Goal: Task Accomplishment & Management: Use online tool/utility

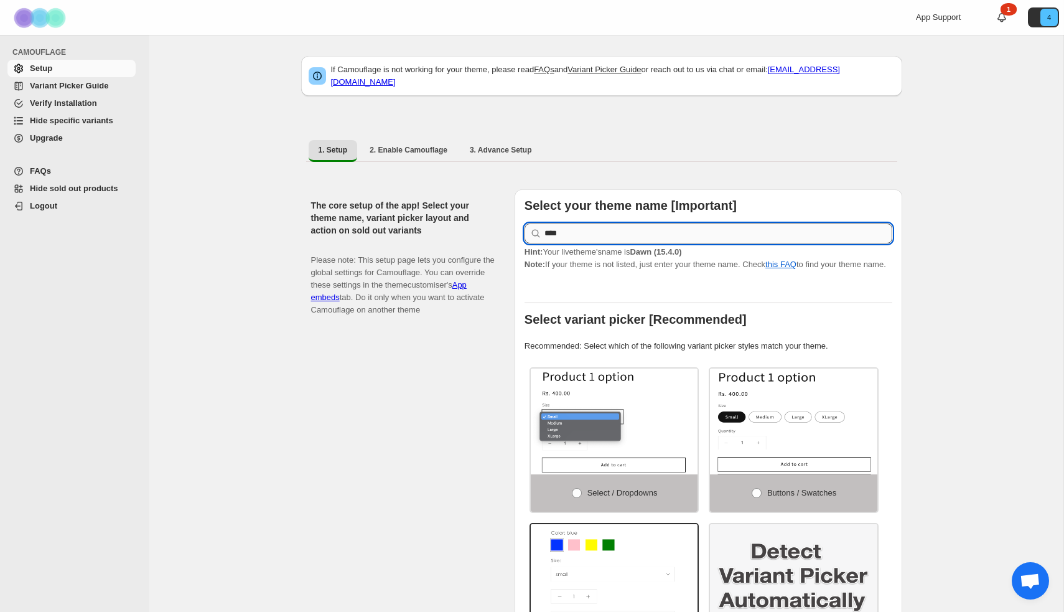
click at [724, 223] on input "****" at bounding box center [719, 233] width 348 height 20
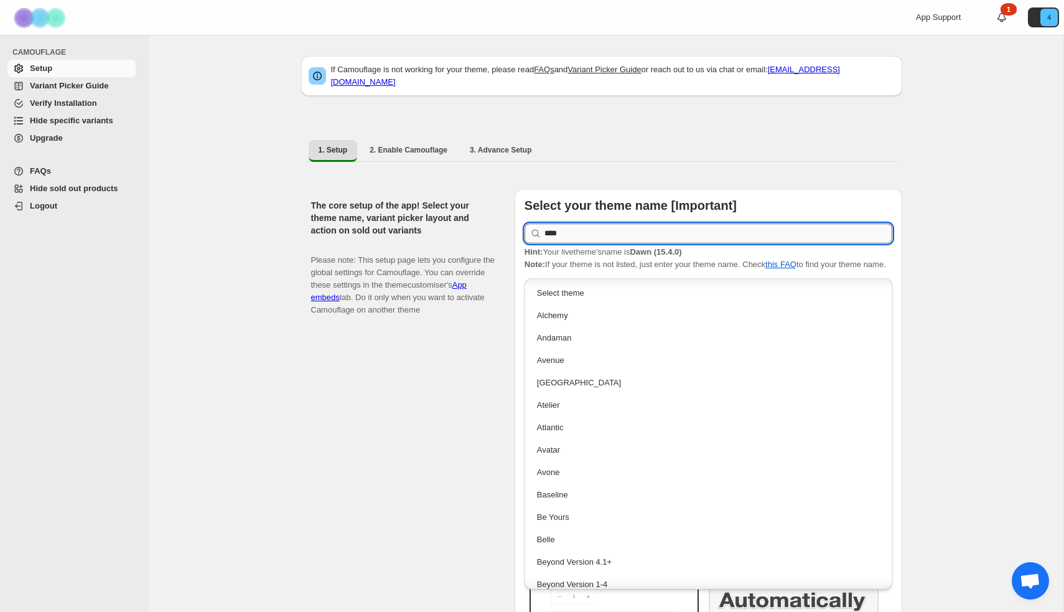
scroll to position [360, 0]
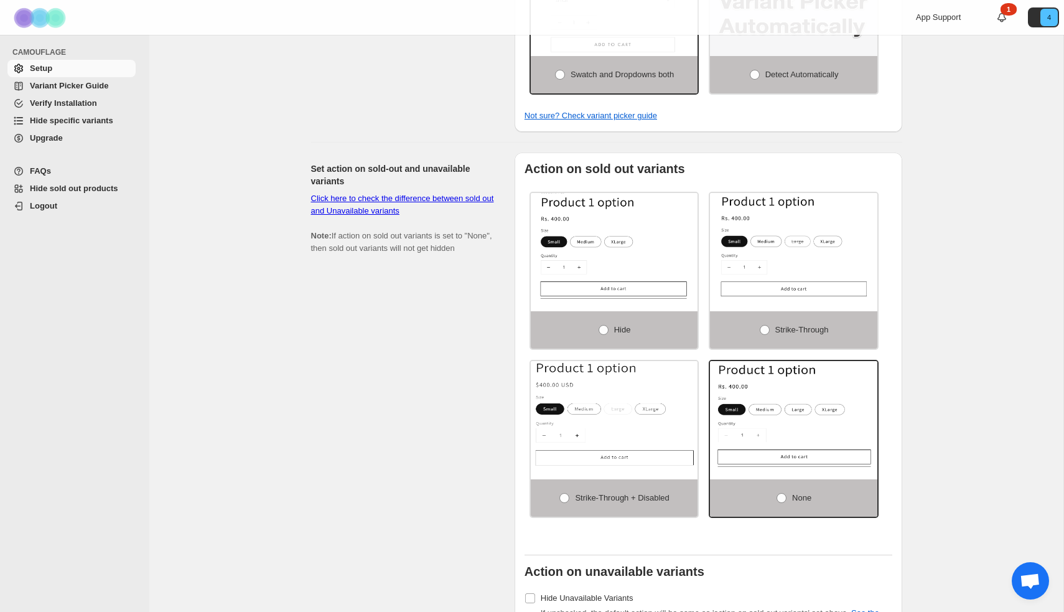
scroll to position [571, 0]
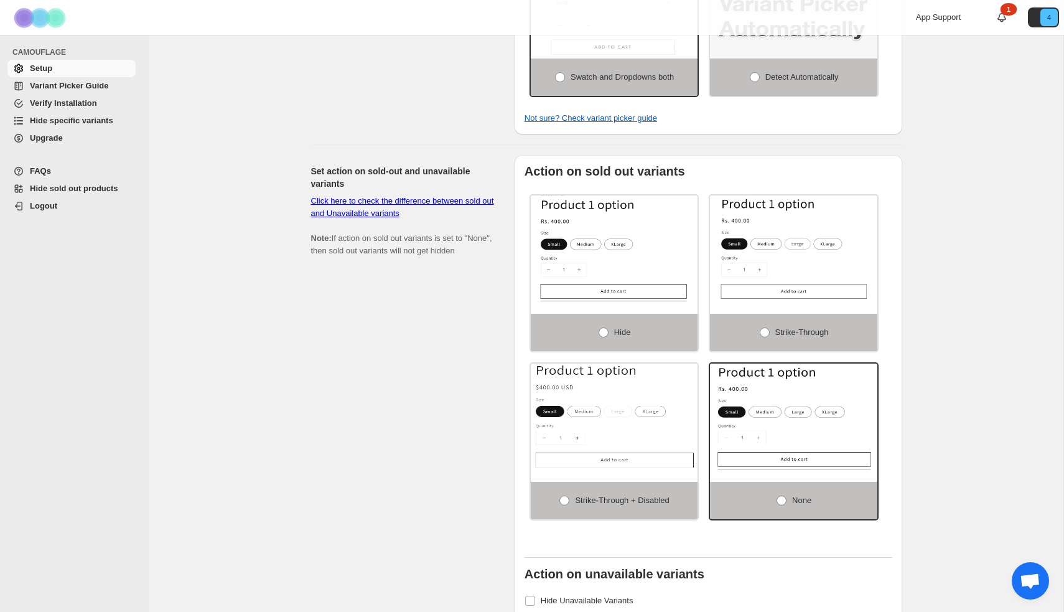
click at [98, 120] on span "Hide specific variants" at bounding box center [71, 120] width 83 height 9
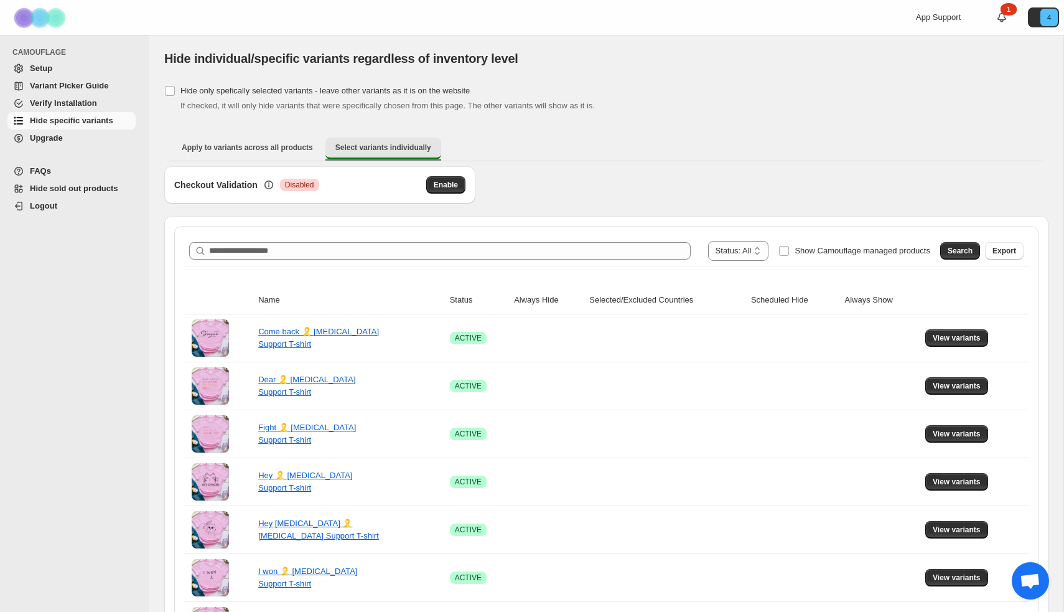
click at [380, 143] on span "Select variants individually" at bounding box center [384, 148] width 96 height 10
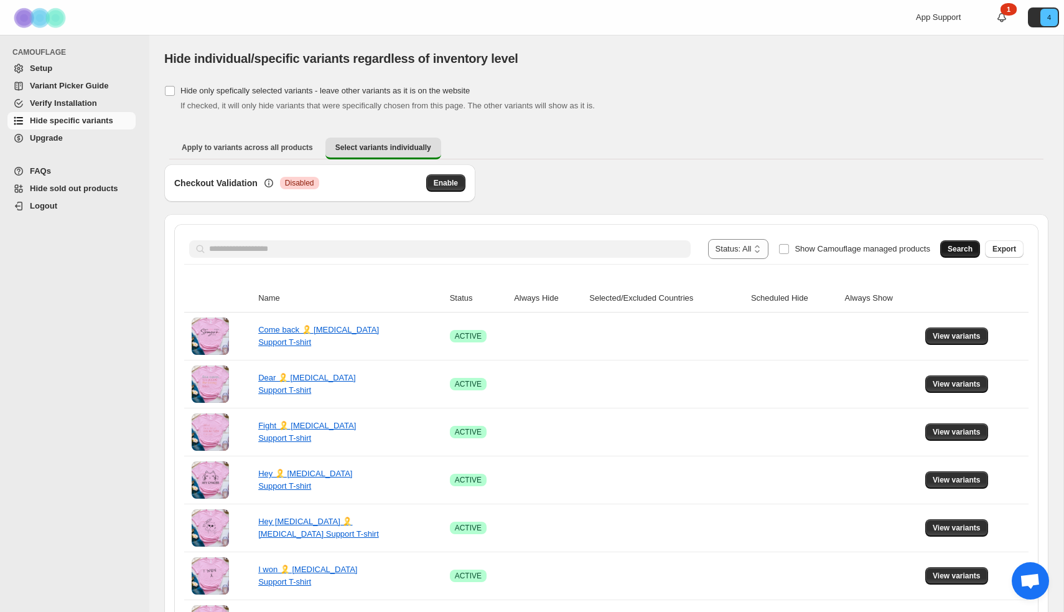
click at [961, 250] on span "Search" at bounding box center [960, 249] width 25 height 10
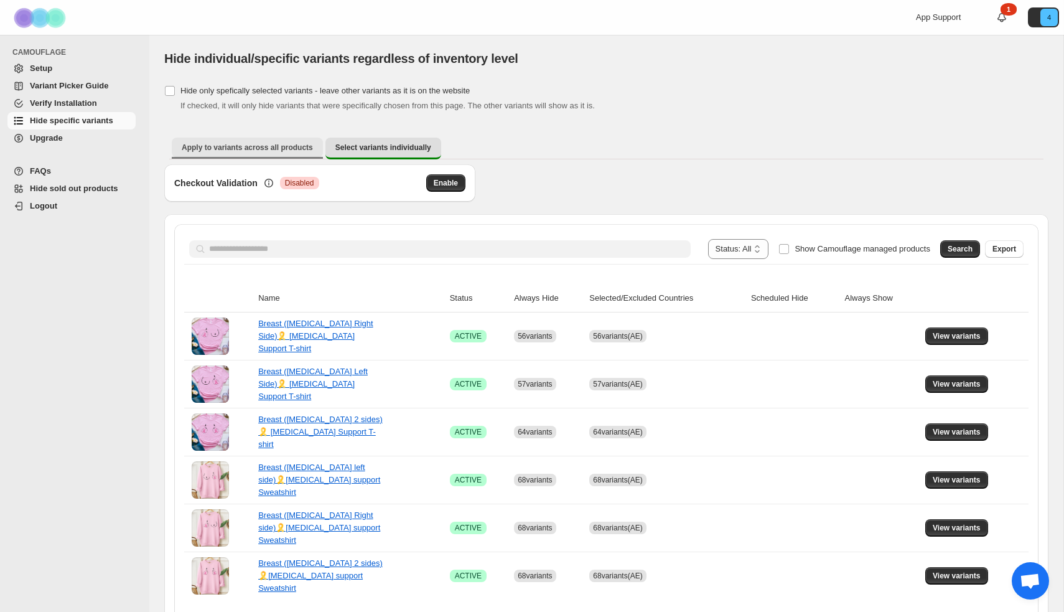
click at [255, 144] on span "Apply to variants across all products" at bounding box center [247, 148] width 131 height 10
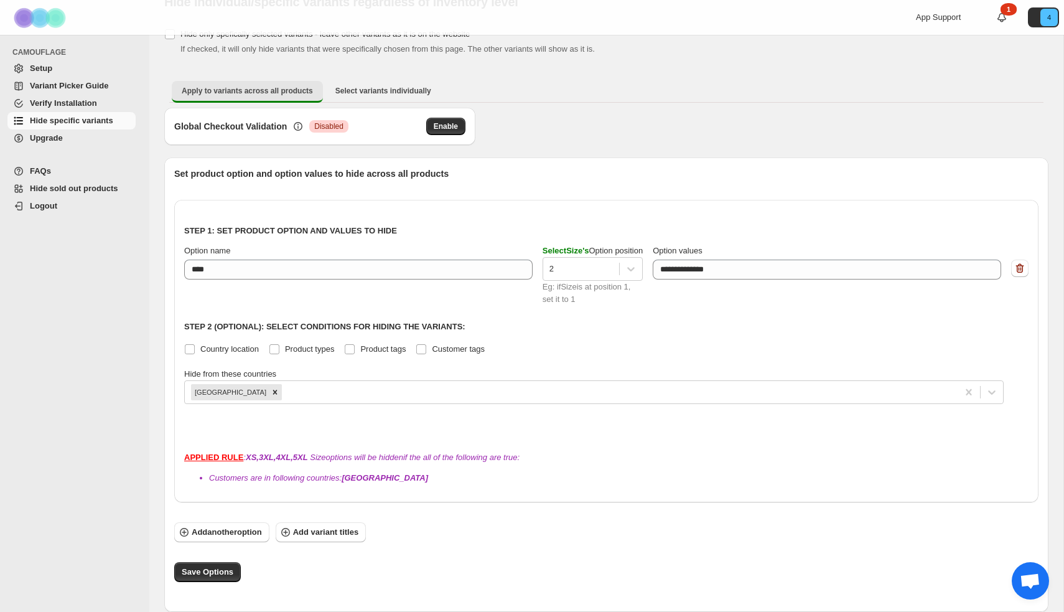
scroll to position [57, 0]
click at [210, 534] on span "Add another option" at bounding box center [227, 532] width 70 height 12
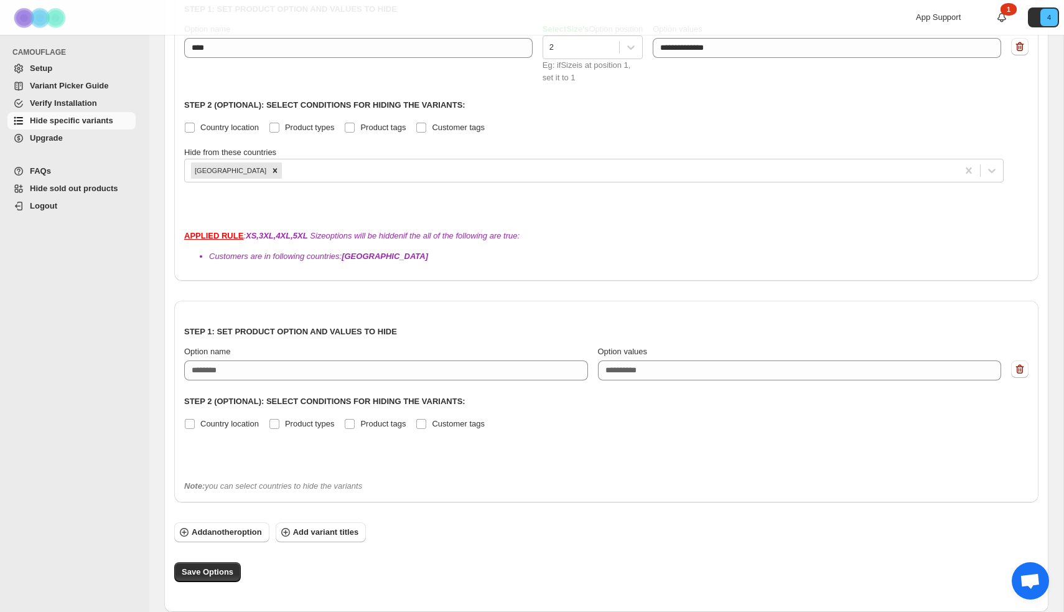
scroll to position [278, 0]
click at [1028, 370] on button "button" at bounding box center [1020, 368] width 17 height 17
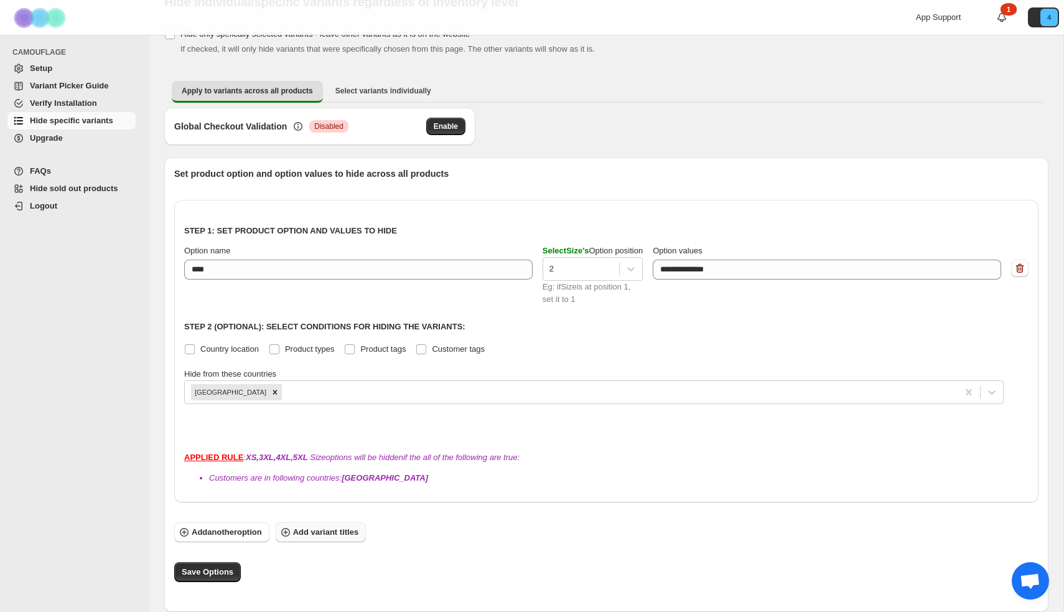
click at [355, 535] on span "Add variant titles" at bounding box center [325, 532] width 65 height 12
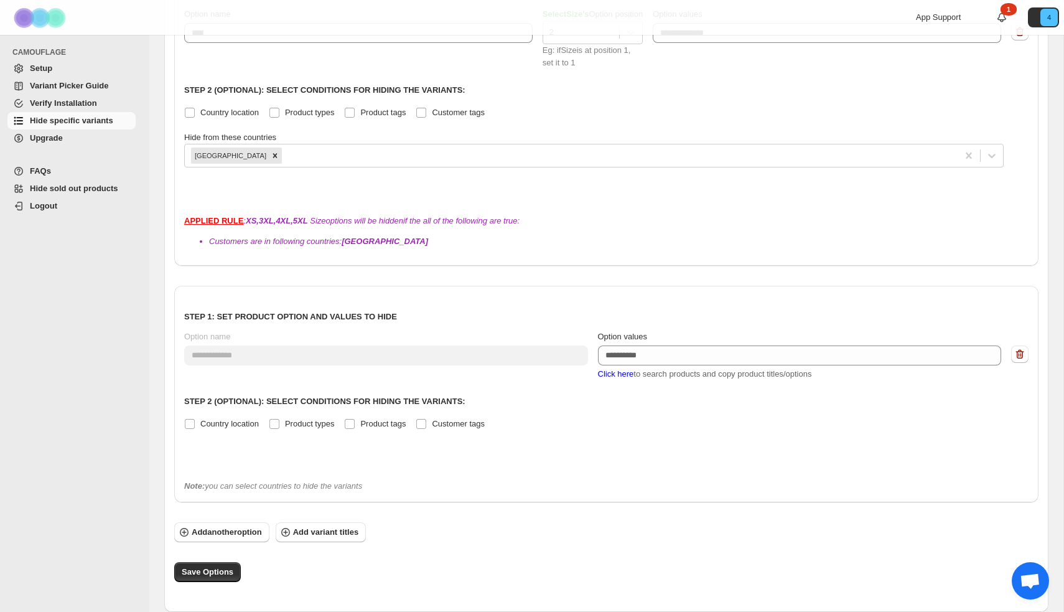
scroll to position [293, 0]
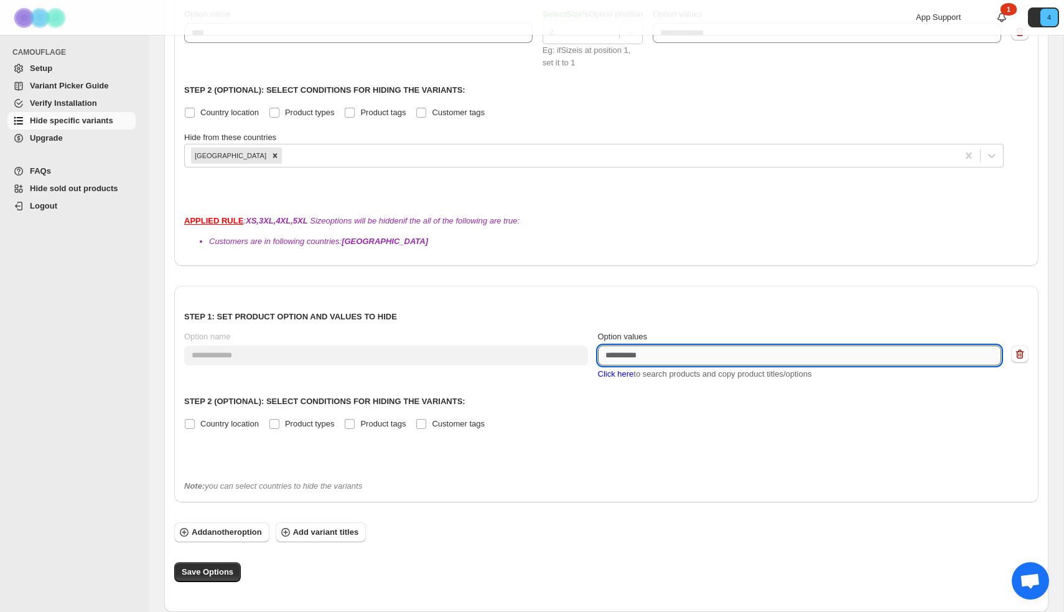
click at [674, 357] on textarea "Option values" at bounding box center [800, 355] width 404 height 20
click at [609, 375] on span "Click here" at bounding box center [616, 373] width 36 height 9
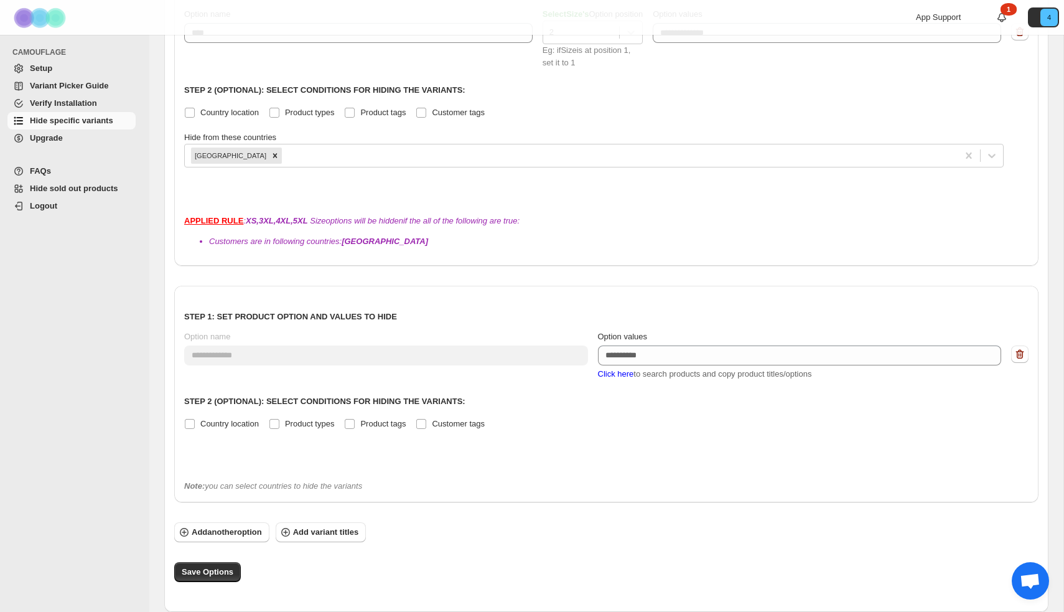
click at [626, 375] on span "Click here" at bounding box center [616, 373] width 36 height 9
click at [629, 375] on span "Click here" at bounding box center [616, 373] width 36 height 9
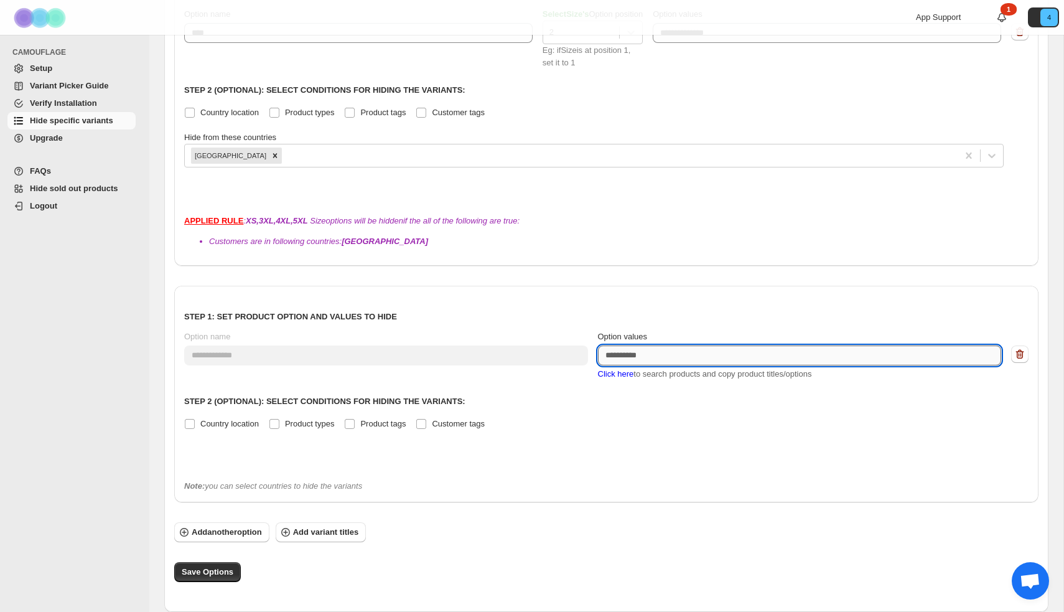
click at [639, 354] on textarea "Option values" at bounding box center [800, 355] width 404 height 20
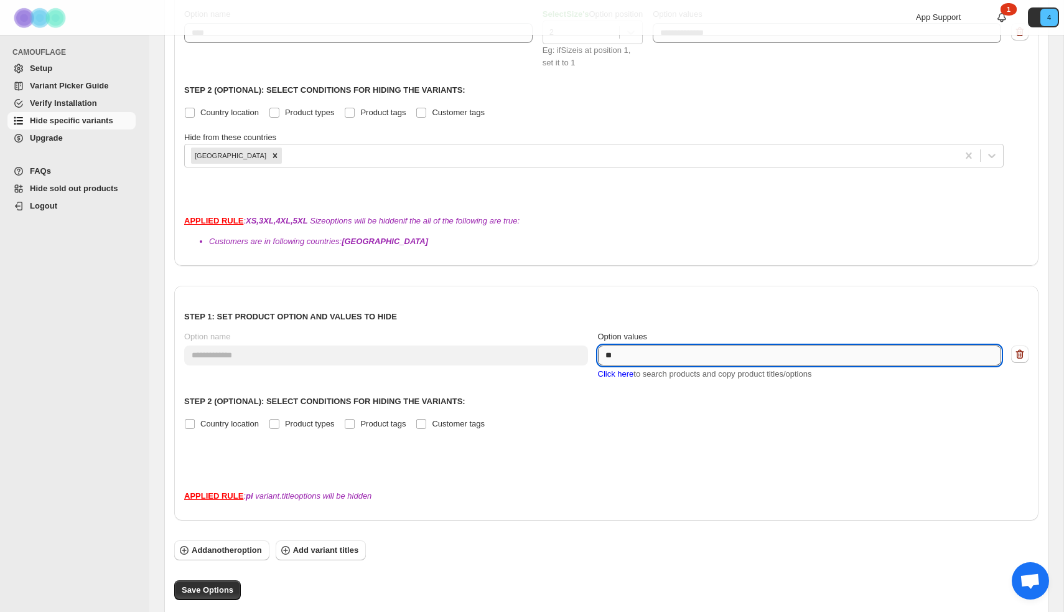
type textarea "*"
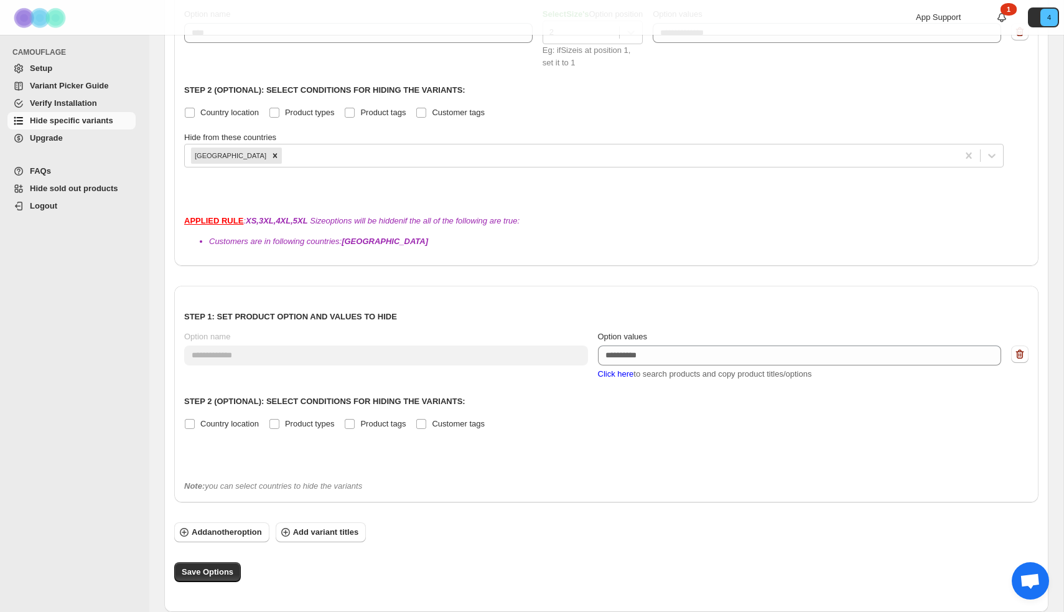
click at [1007, 16] on icon at bounding box center [1002, 17] width 12 height 12
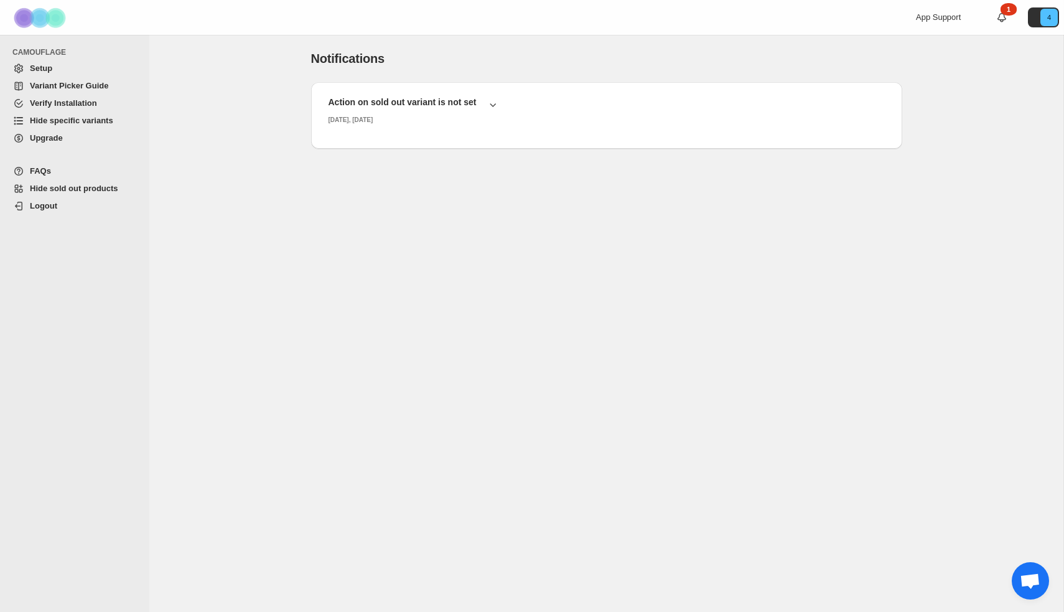
click at [107, 123] on span "Hide specific variants" at bounding box center [71, 120] width 83 height 9
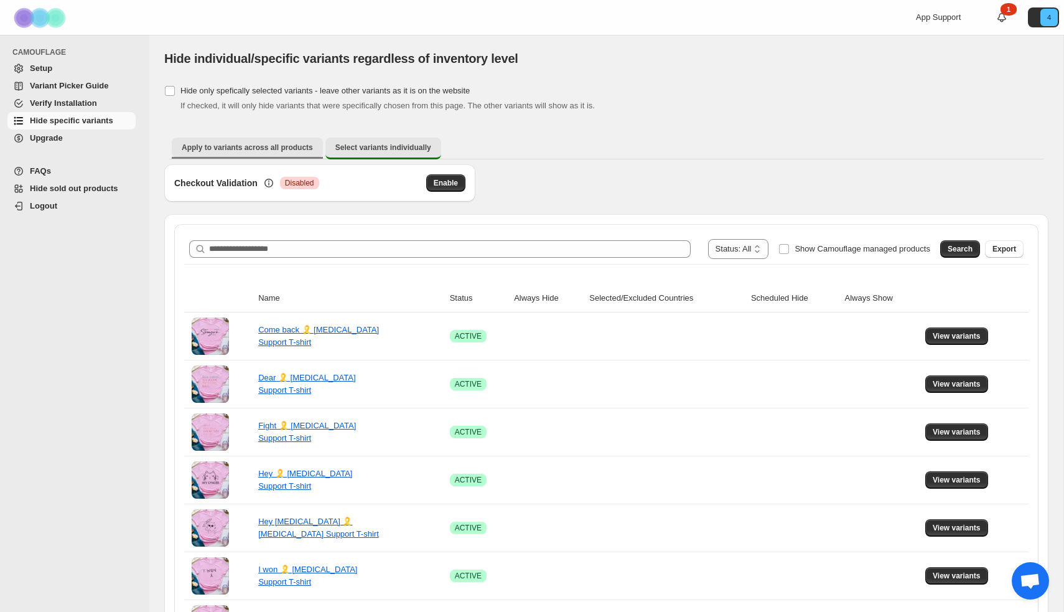
click at [283, 148] on span "Apply to variants across all products" at bounding box center [247, 148] width 131 height 10
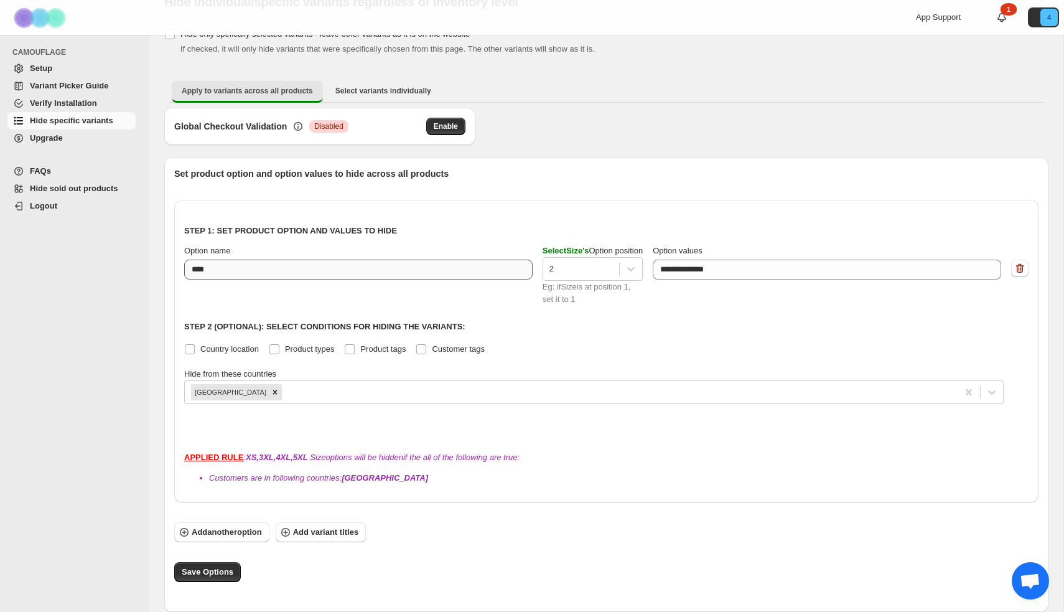
scroll to position [57, 0]
click at [198, 534] on span "Add another option" at bounding box center [227, 532] width 70 height 12
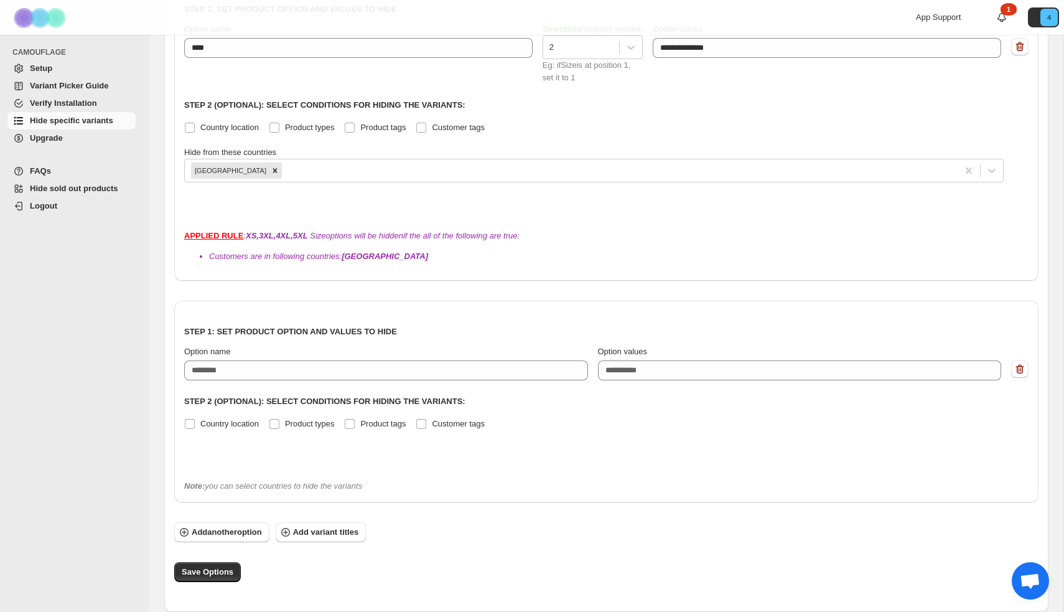
scroll to position [278, 0]
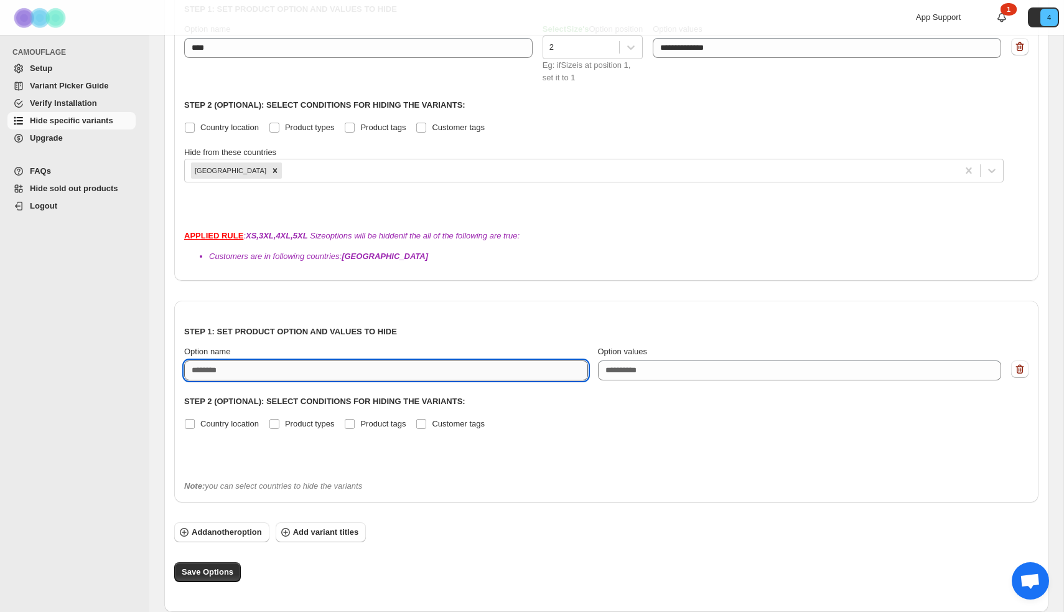
click at [237, 368] on input "Option name" at bounding box center [386, 370] width 404 height 20
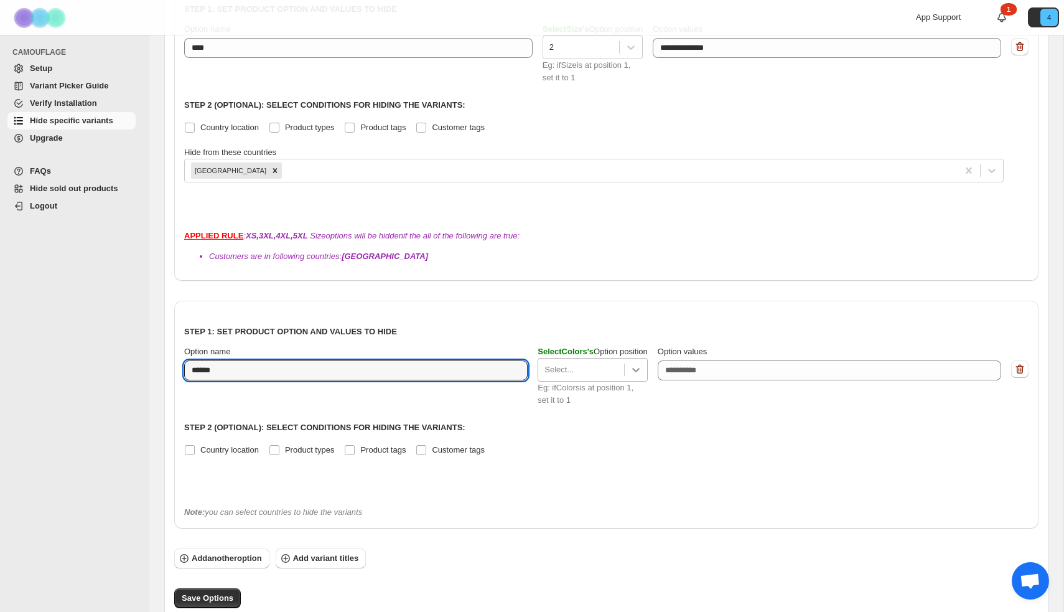
type input "******"
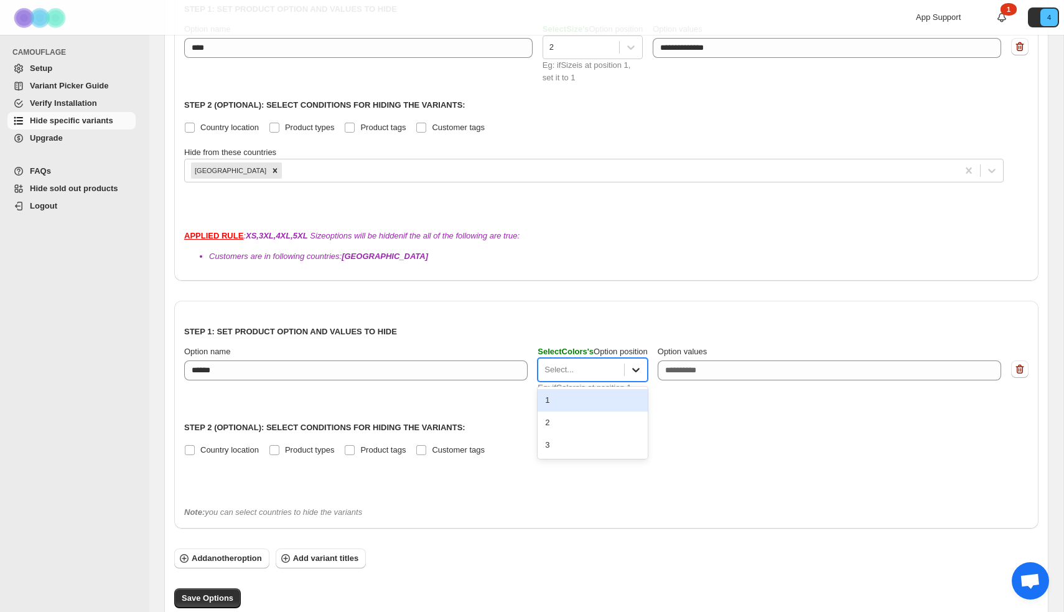
click at [640, 367] on icon at bounding box center [636, 370] width 12 height 12
click at [587, 398] on div "1" at bounding box center [593, 400] width 110 height 22
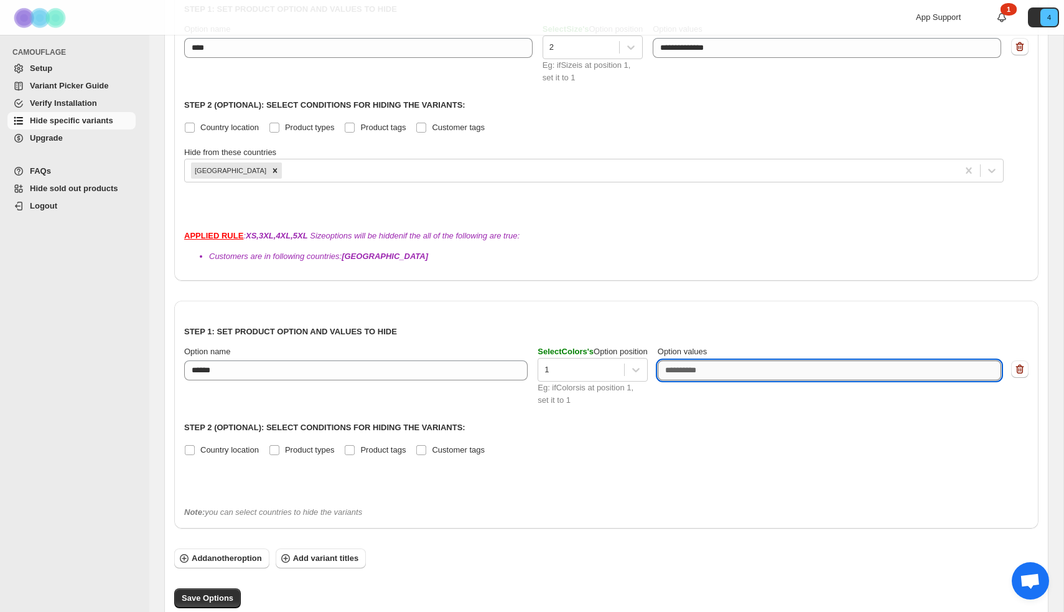
click at [716, 371] on textarea "Option values" at bounding box center [830, 370] width 344 height 20
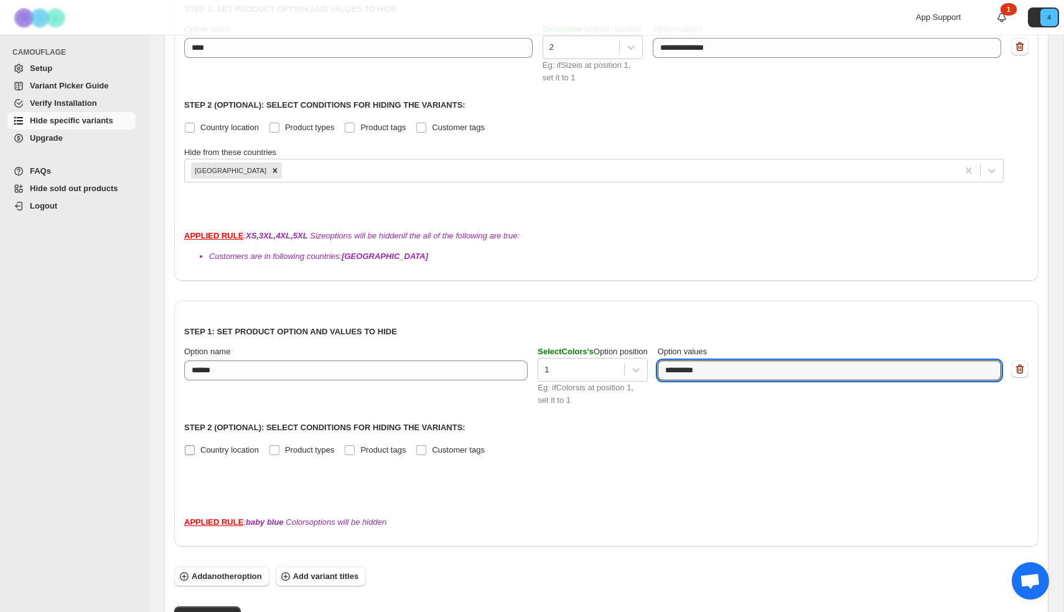
type textarea "*********"
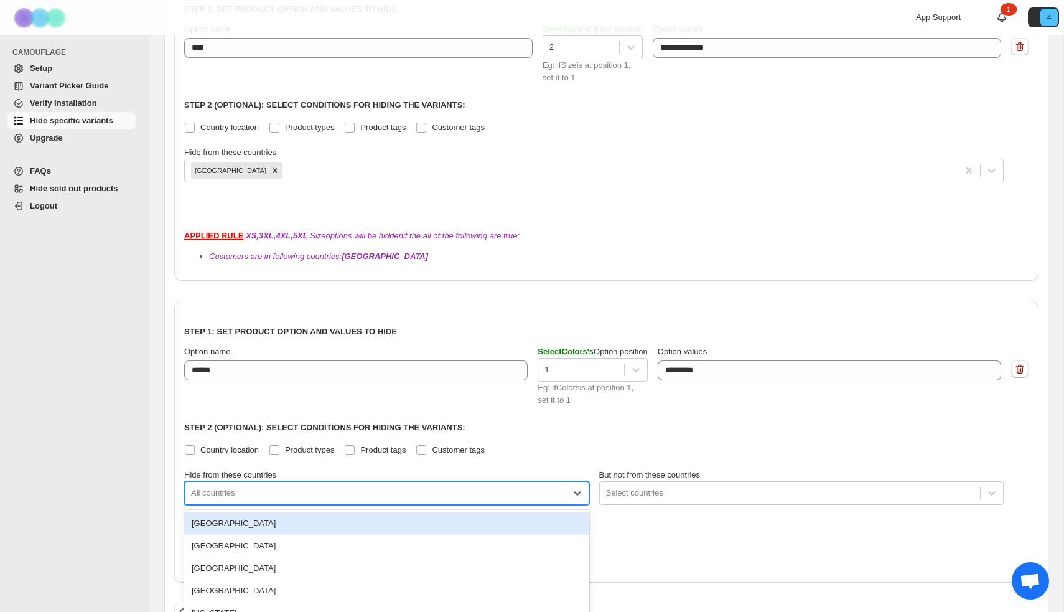
click at [249, 498] on div at bounding box center [375, 493] width 369 height 15
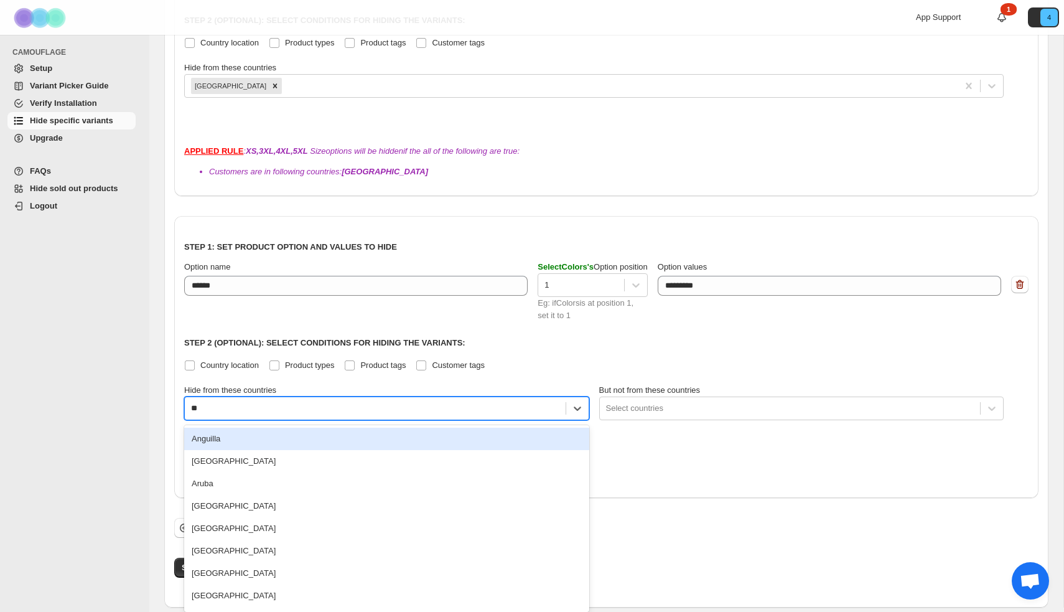
scroll to position [359, 0]
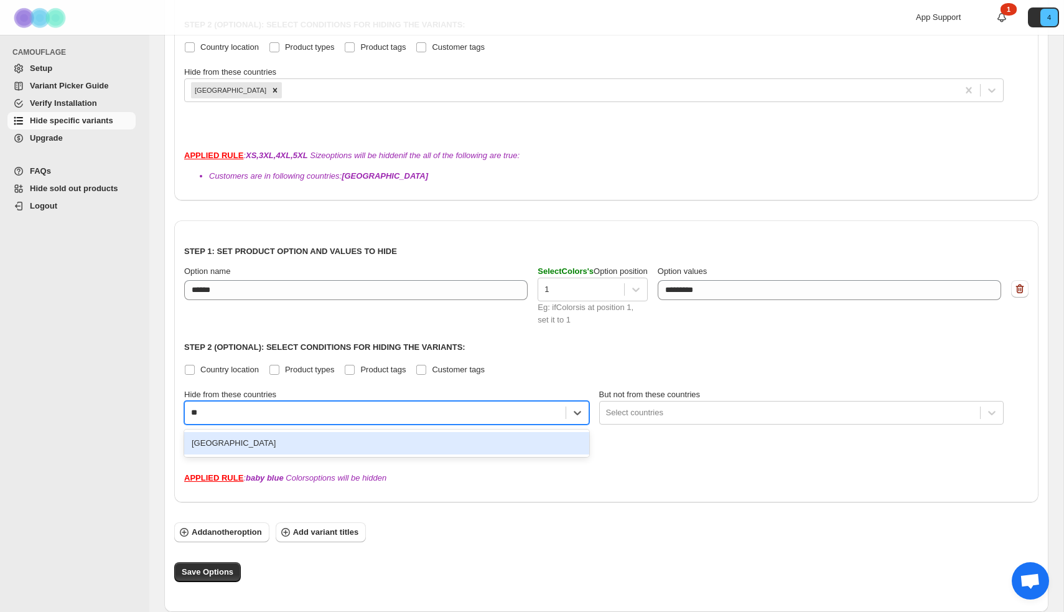
type input "*"
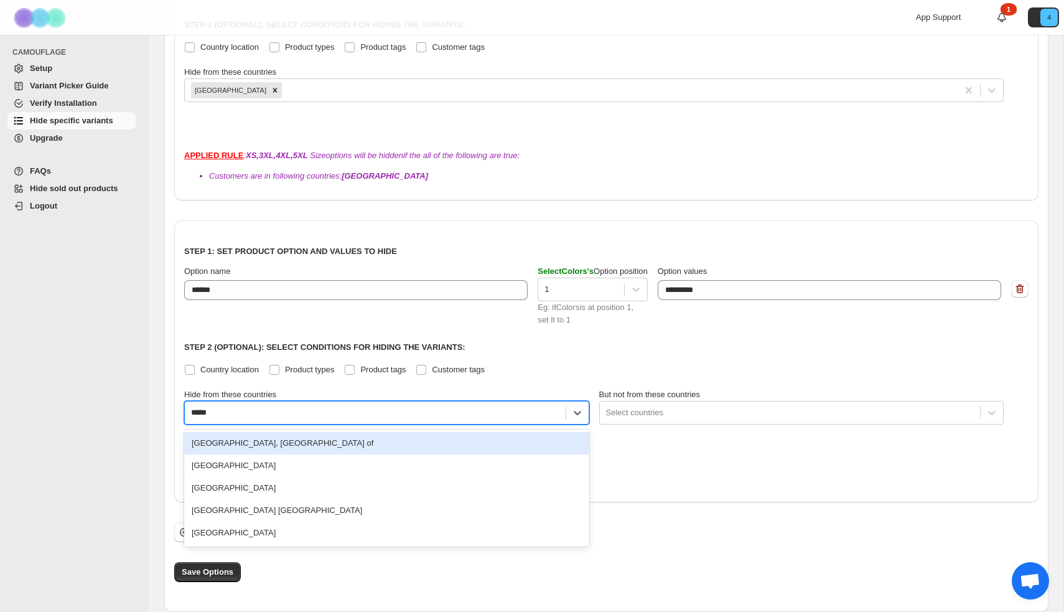
type input "******"
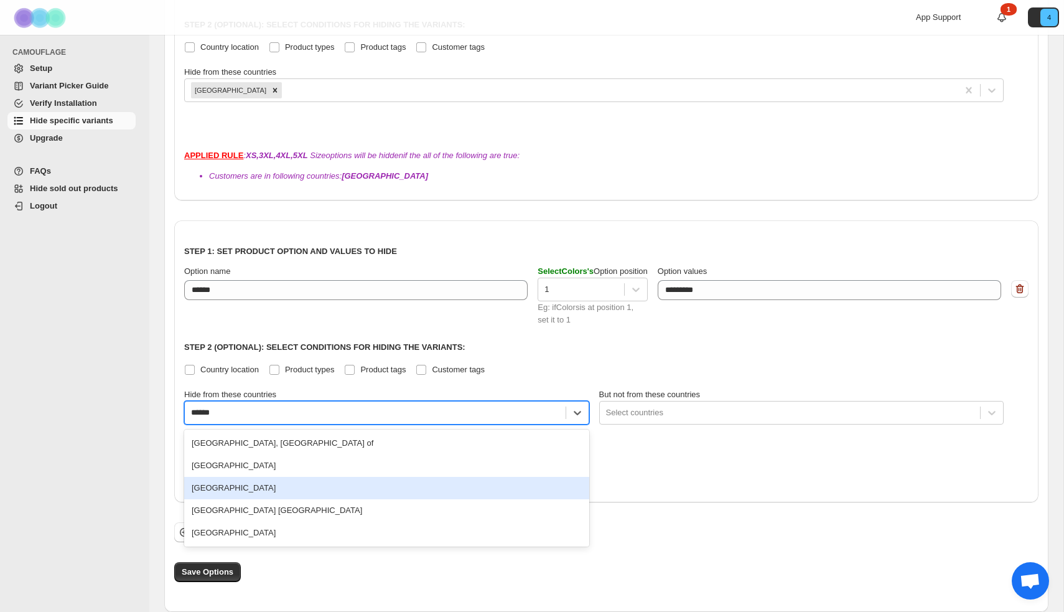
click at [298, 485] on div "[GEOGRAPHIC_DATA]" at bounding box center [386, 488] width 405 height 22
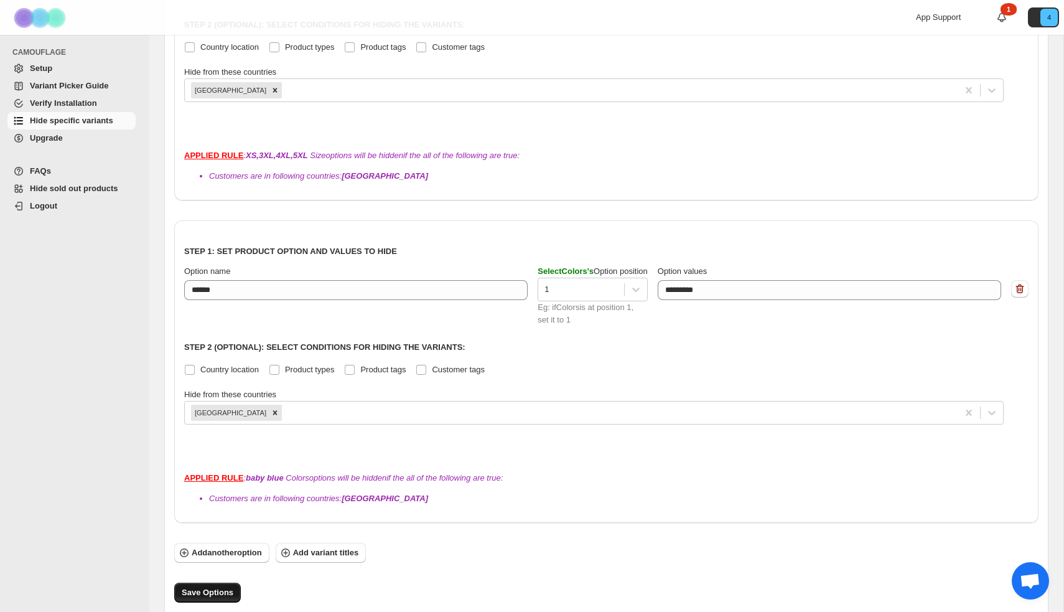
click at [212, 596] on span "Save Options" at bounding box center [208, 592] width 52 height 12
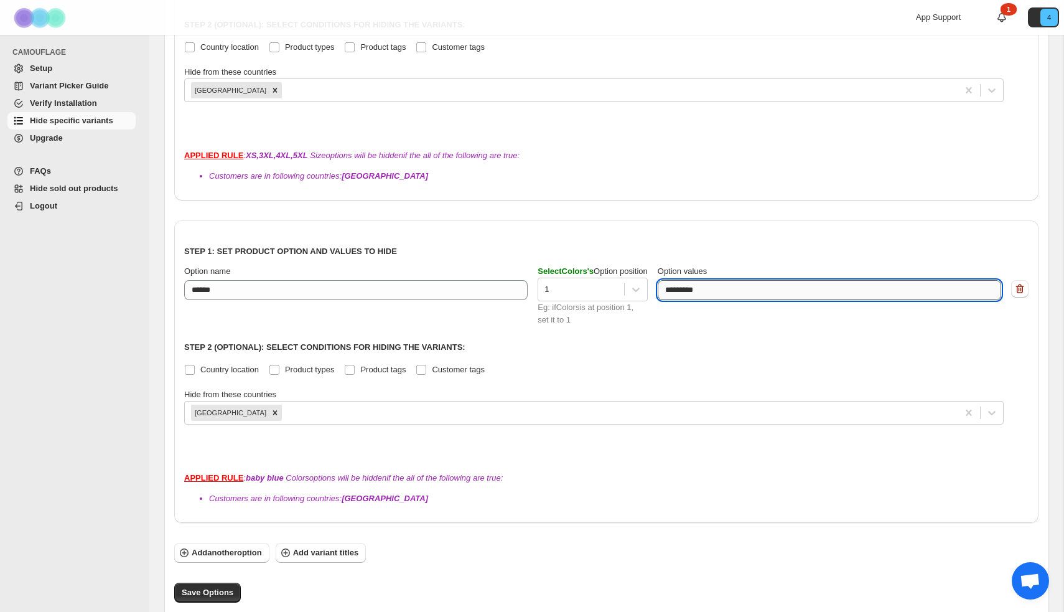
click at [757, 296] on textarea "*********" at bounding box center [827, 290] width 338 height 20
click at [720, 359] on div "Step 1: Set product option and values to hide Option name ****** Select Colors …" at bounding box center [606, 341] width 845 height 222
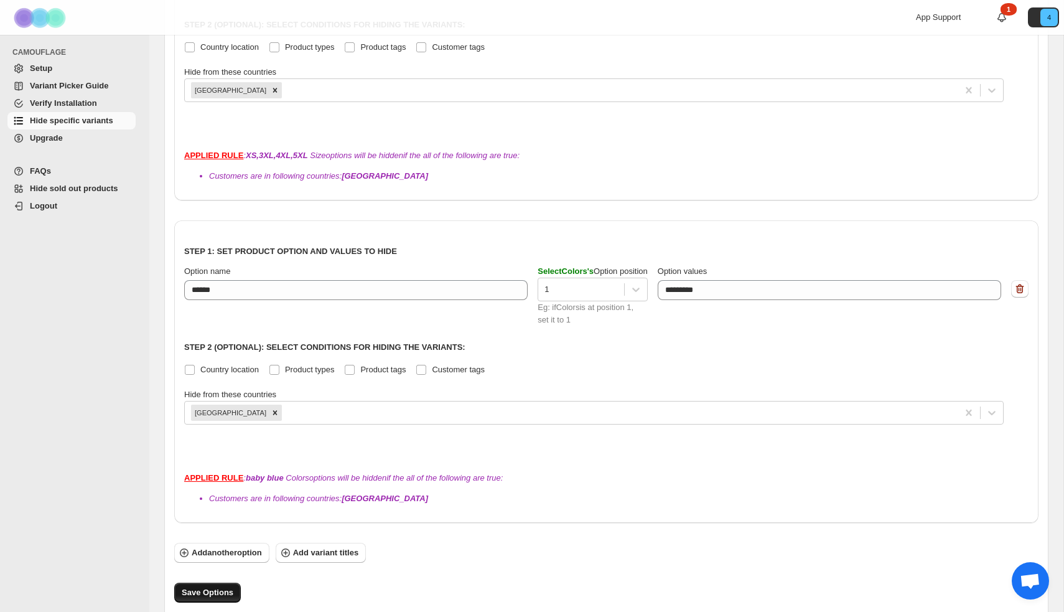
click at [218, 594] on span "Save Options" at bounding box center [208, 592] width 52 height 12
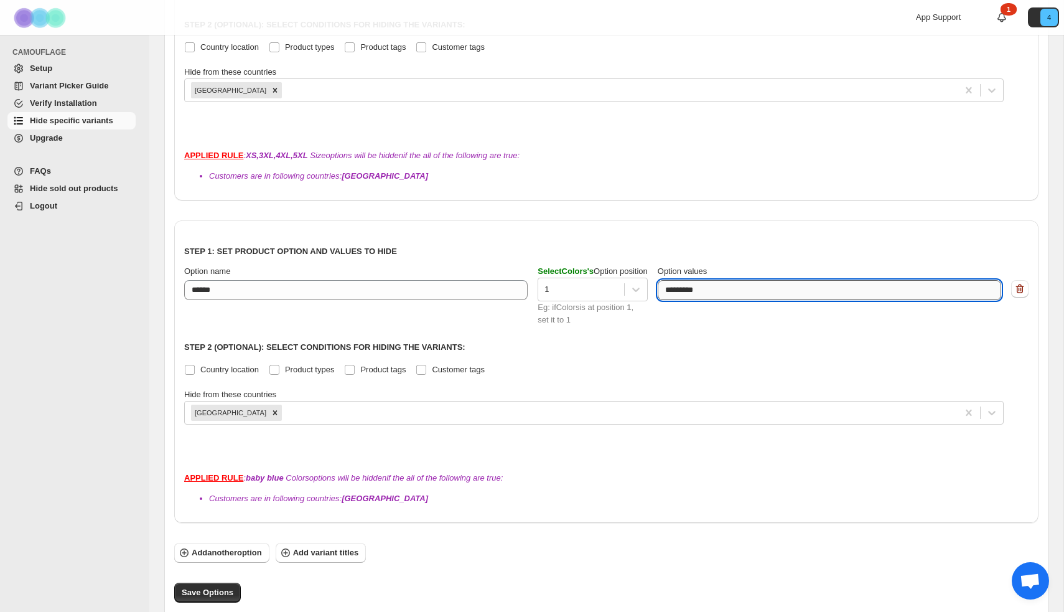
click at [735, 285] on textarea "*********" at bounding box center [827, 290] width 338 height 20
click at [675, 291] on textarea "*********" at bounding box center [827, 290] width 338 height 20
click at [697, 291] on textarea "*********" at bounding box center [827, 290] width 338 height 20
type textarea "*********"
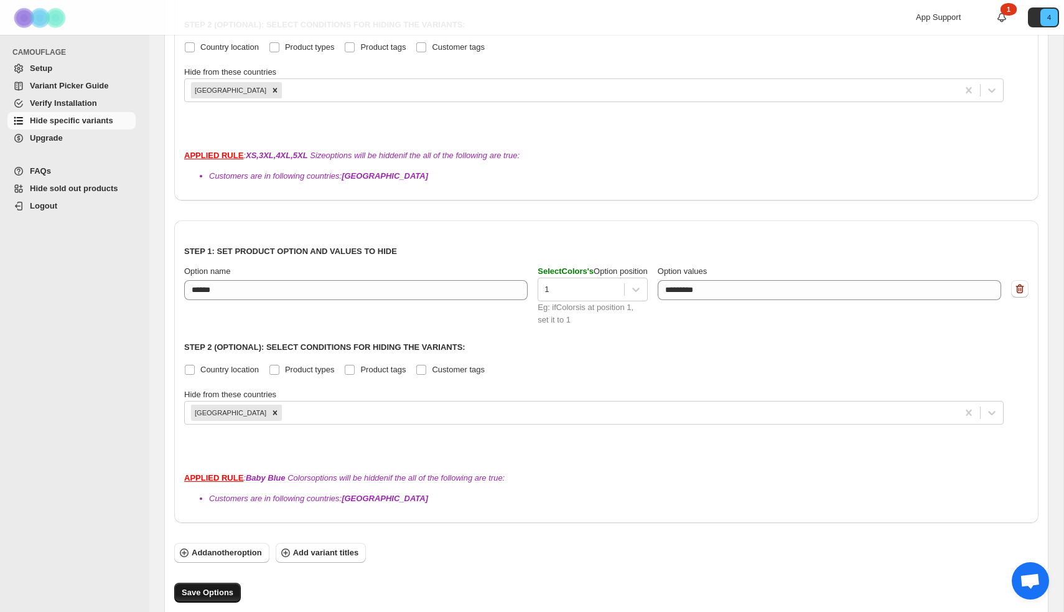
click at [206, 599] on button "Save Options" at bounding box center [207, 593] width 67 height 20
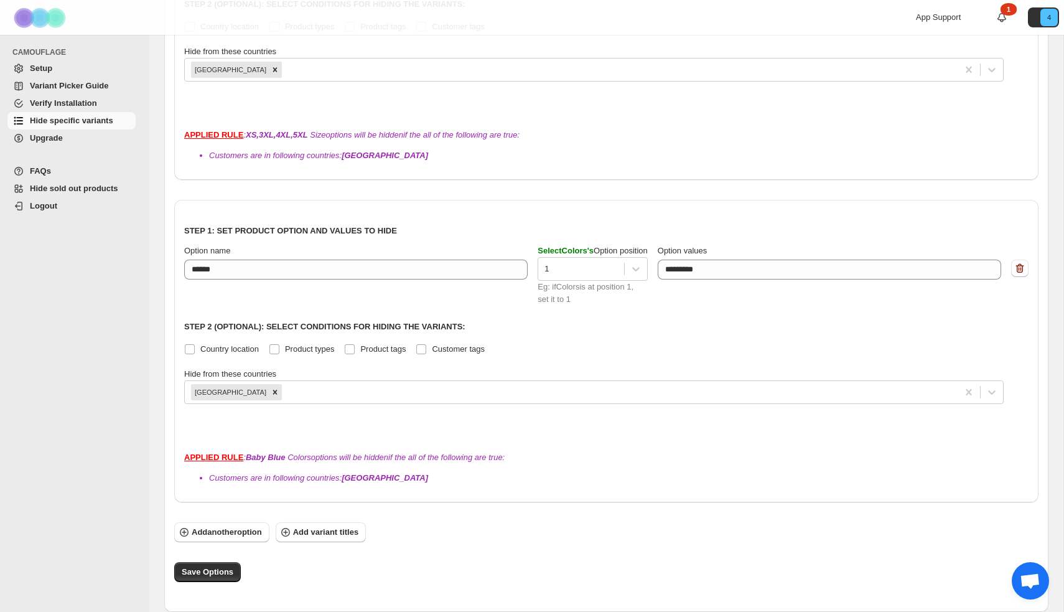
scroll to position [379, 0]
click at [641, 268] on icon at bounding box center [636, 269] width 12 height 12
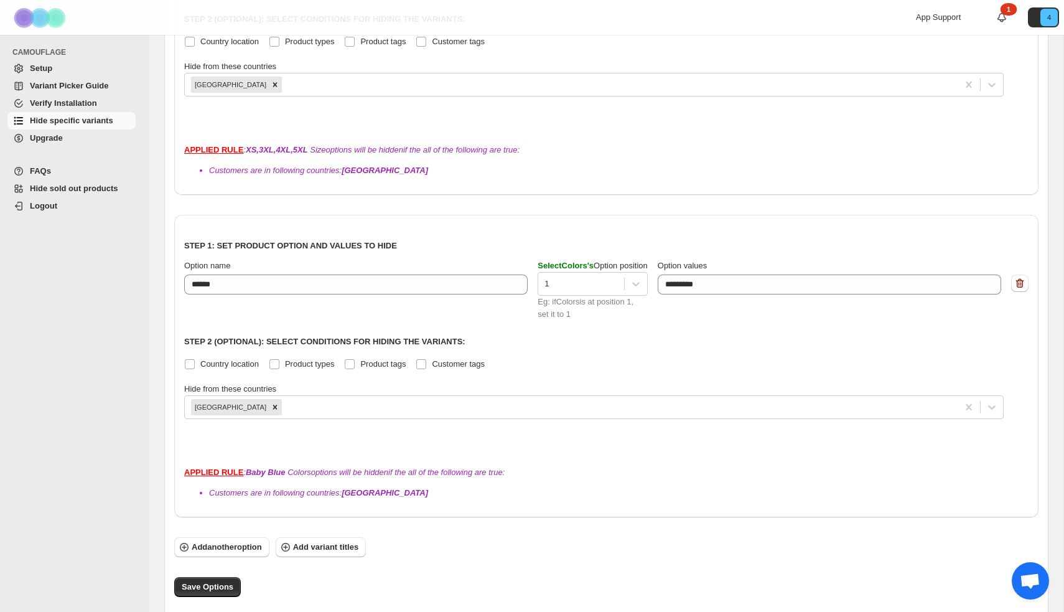
click at [675, 355] on div "Step 1: Set product option and values to hide Option name ****** Select Colors …" at bounding box center [606, 336] width 845 height 222
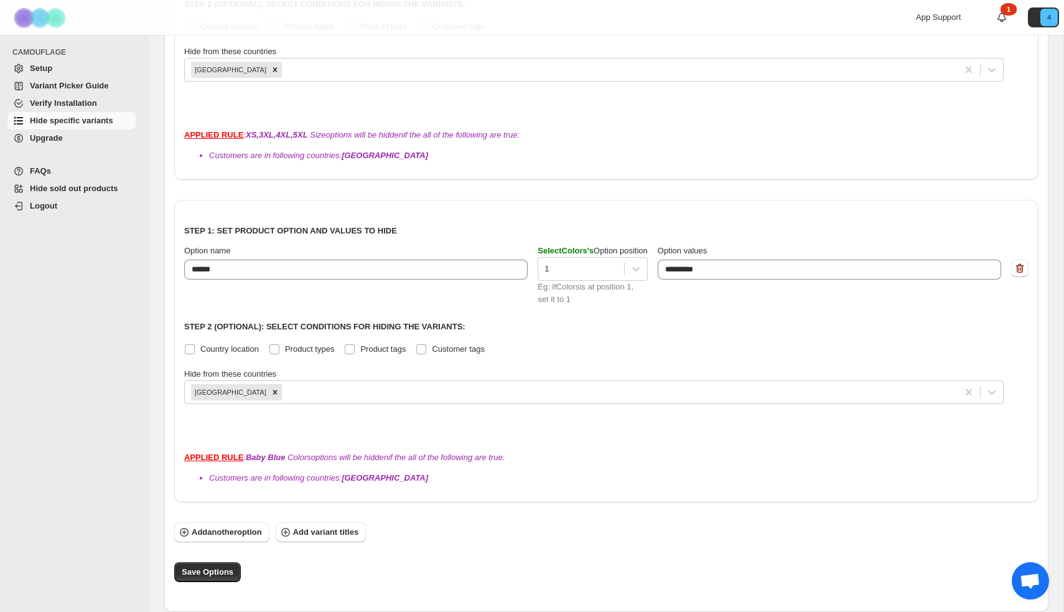
scroll to position [379, 0]
click at [207, 575] on span "Save Options" at bounding box center [208, 572] width 52 height 12
click at [1045, 17] on icon "4" at bounding box center [1049, 17] width 17 height 17
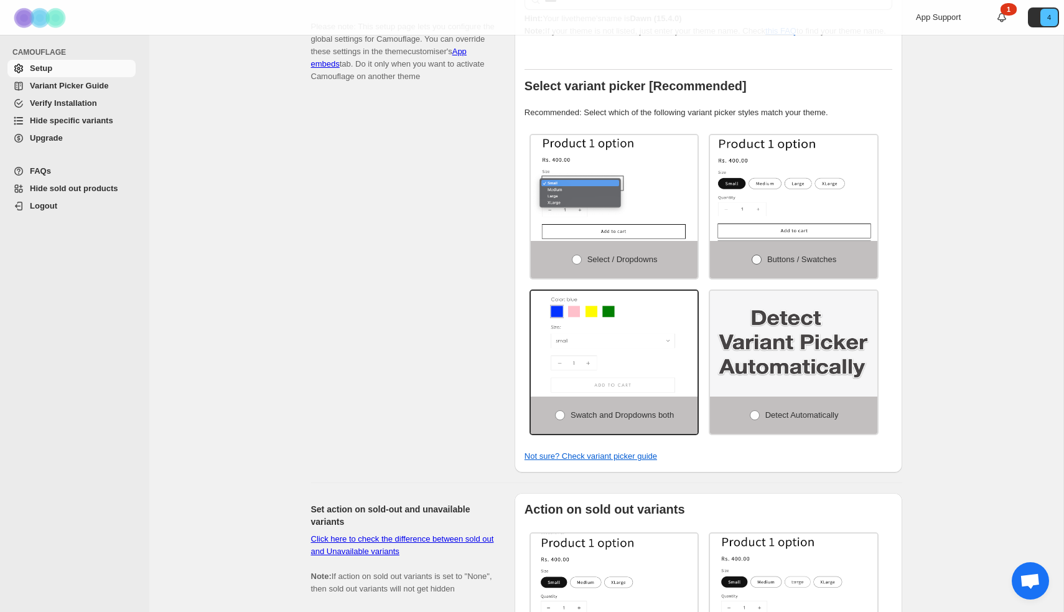
scroll to position [233, 0]
click at [754, 261] on span at bounding box center [757, 260] width 10 height 10
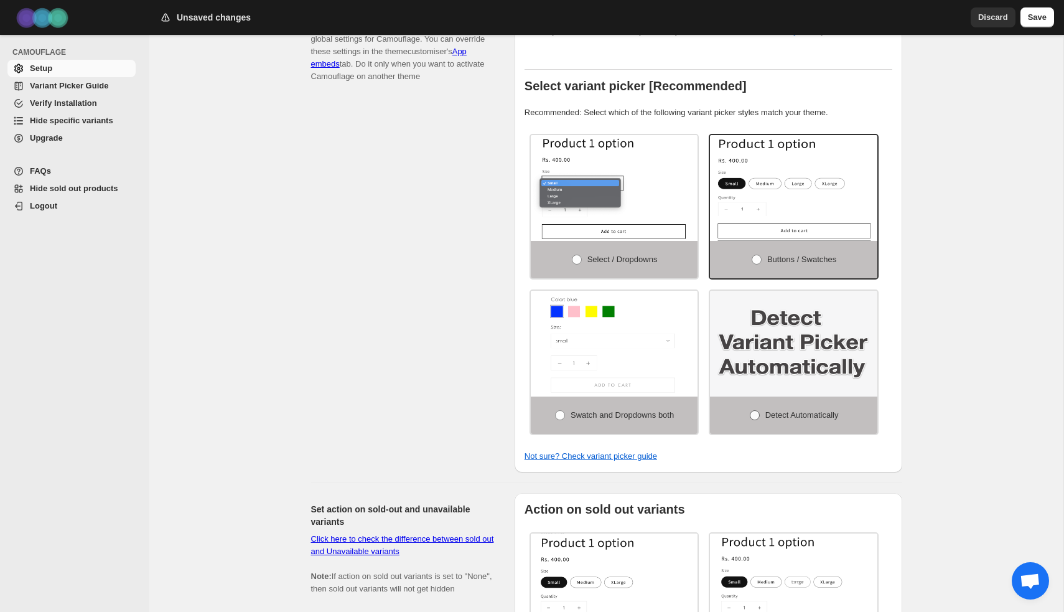
click at [754, 419] on span at bounding box center [755, 415] width 10 height 10
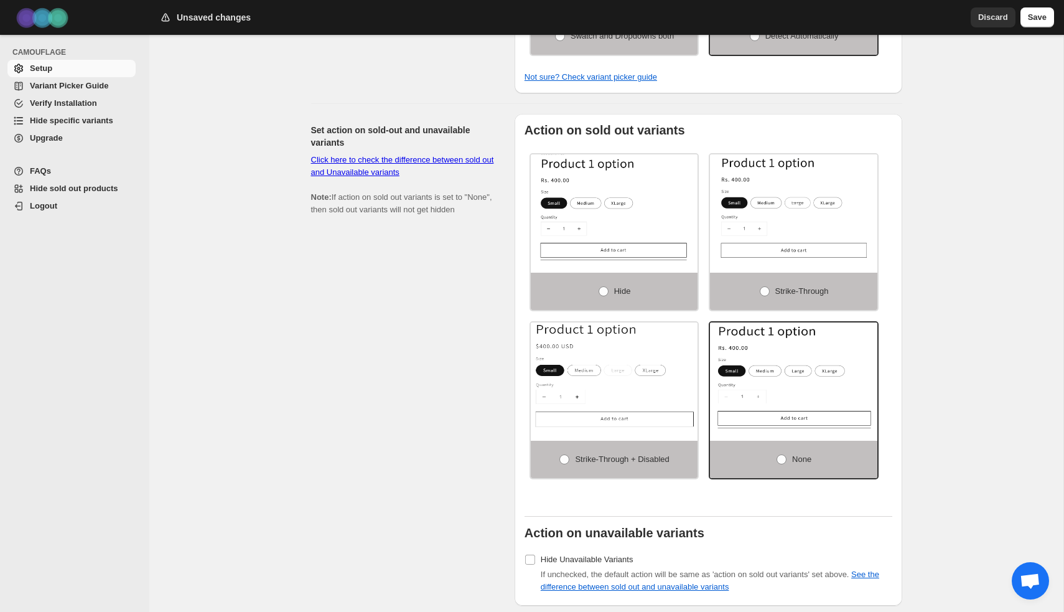
scroll to position [613, 0]
click at [563, 464] on span at bounding box center [565, 459] width 10 height 10
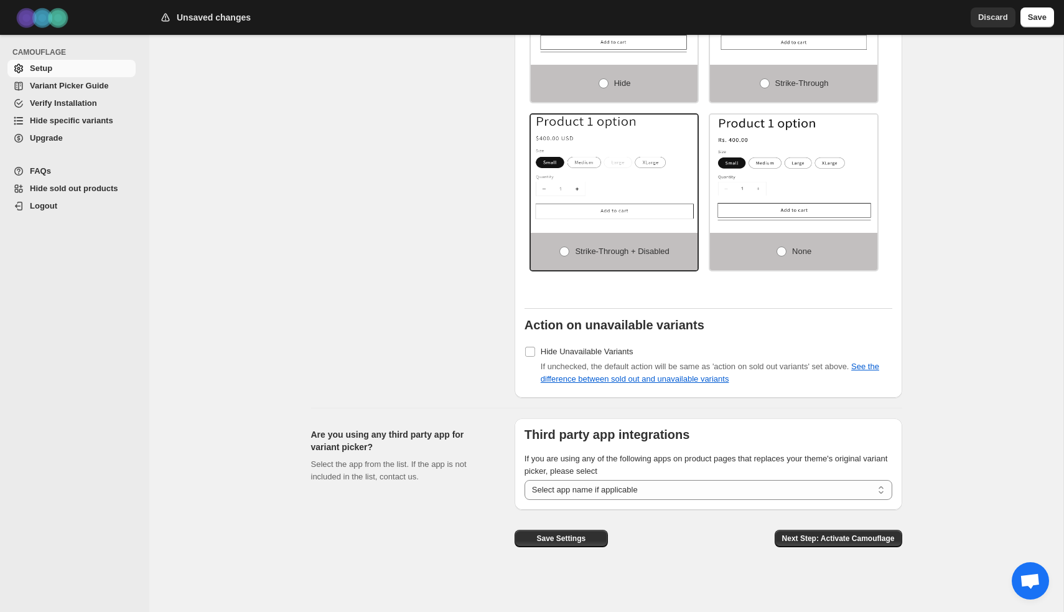
scroll to position [822, 0]
select select "******"
click at [579, 541] on span "Save Settings" at bounding box center [561, 538] width 49 height 10
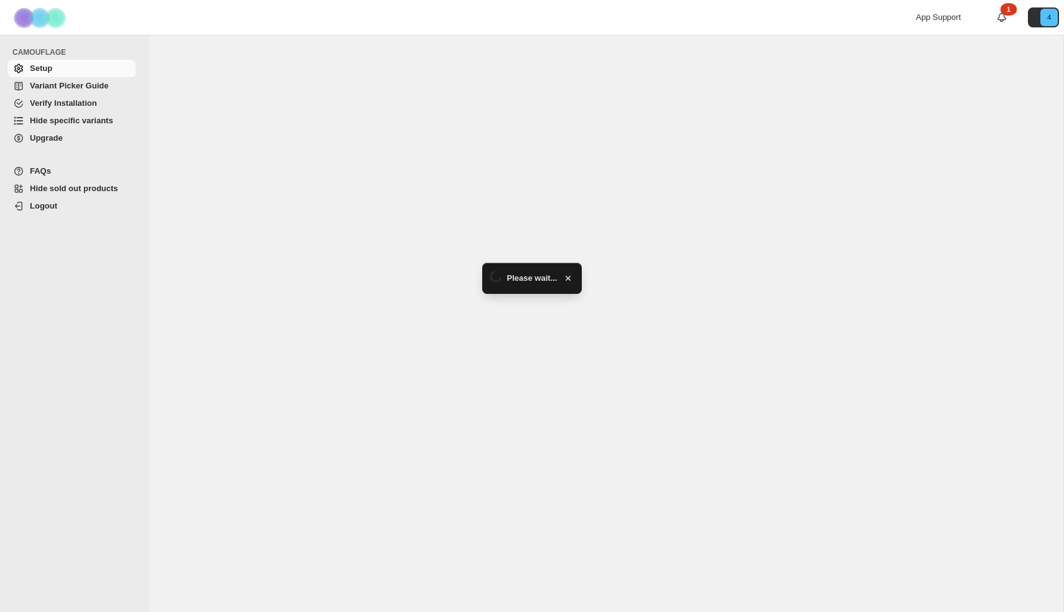
select select "******"
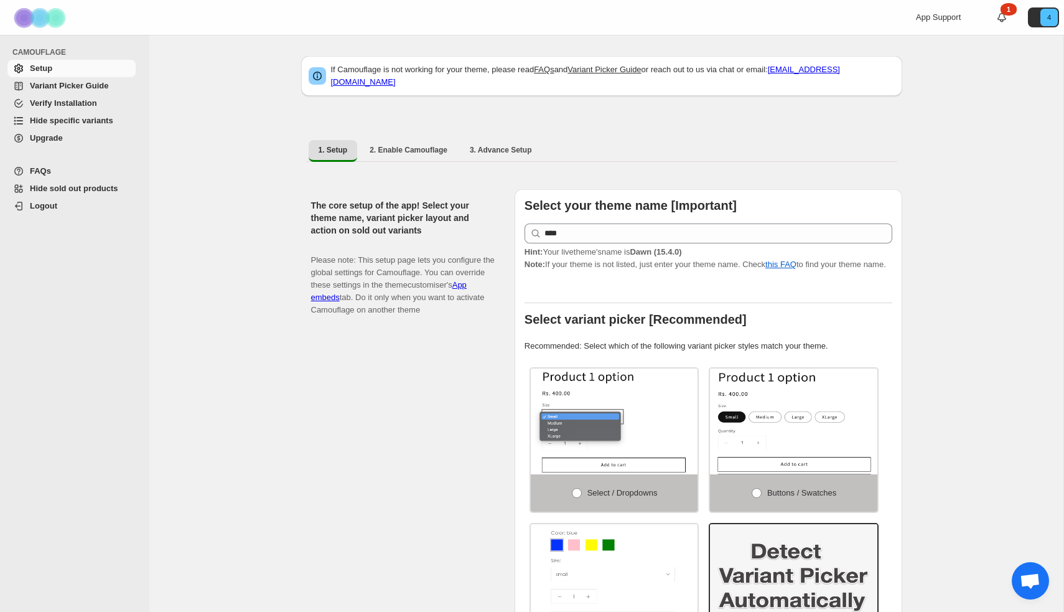
click at [55, 121] on span "Hide specific variants" at bounding box center [71, 120] width 83 height 9
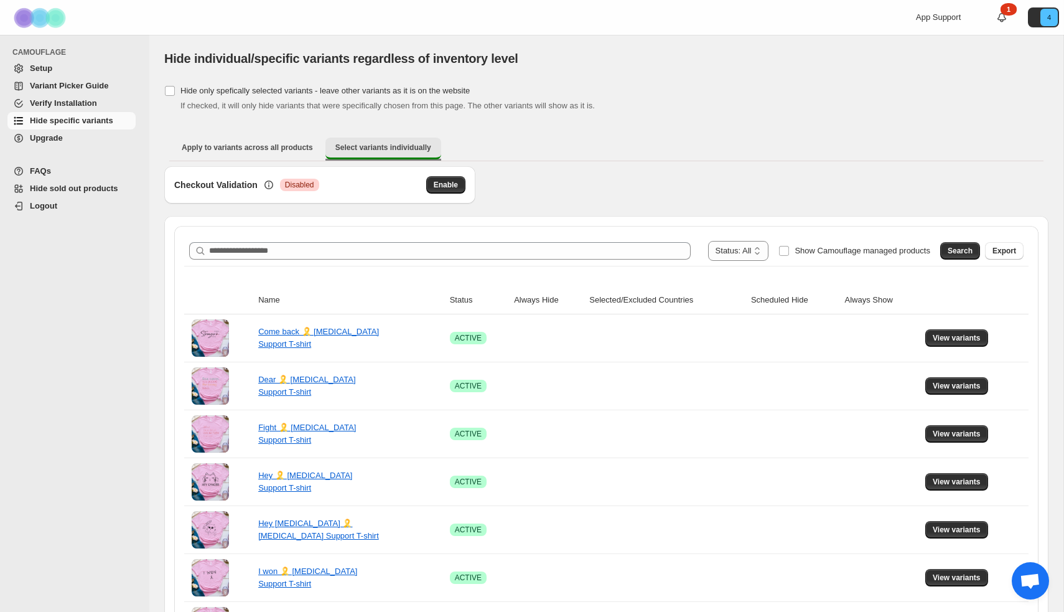
click at [398, 143] on span "Select variants individually" at bounding box center [384, 148] width 96 height 10
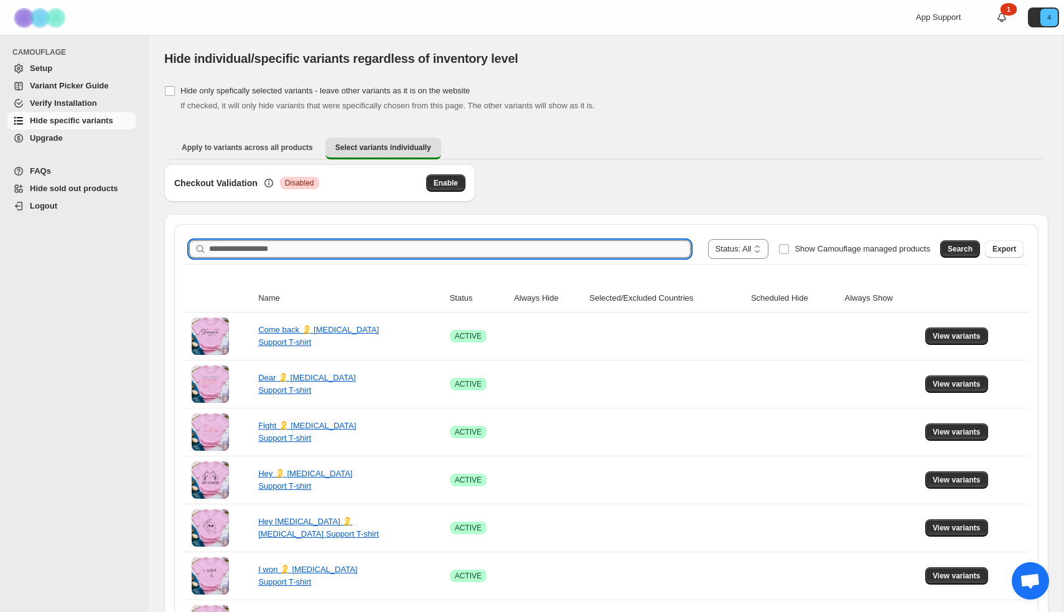
click at [324, 245] on input "Search product name" at bounding box center [450, 248] width 482 height 17
click at [957, 243] on button "Search" at bounding box center [961, 248] width 40 height 17
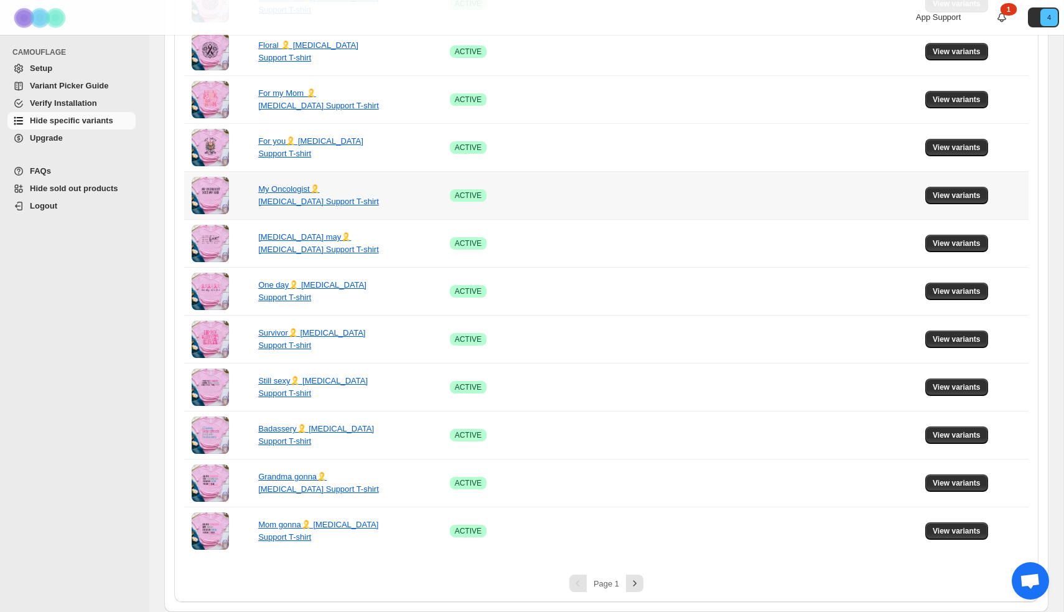
scroll to position [716, 0]
click at [634, 584] on icon "Next" at bounding box center [635, 583] width 12 height 12
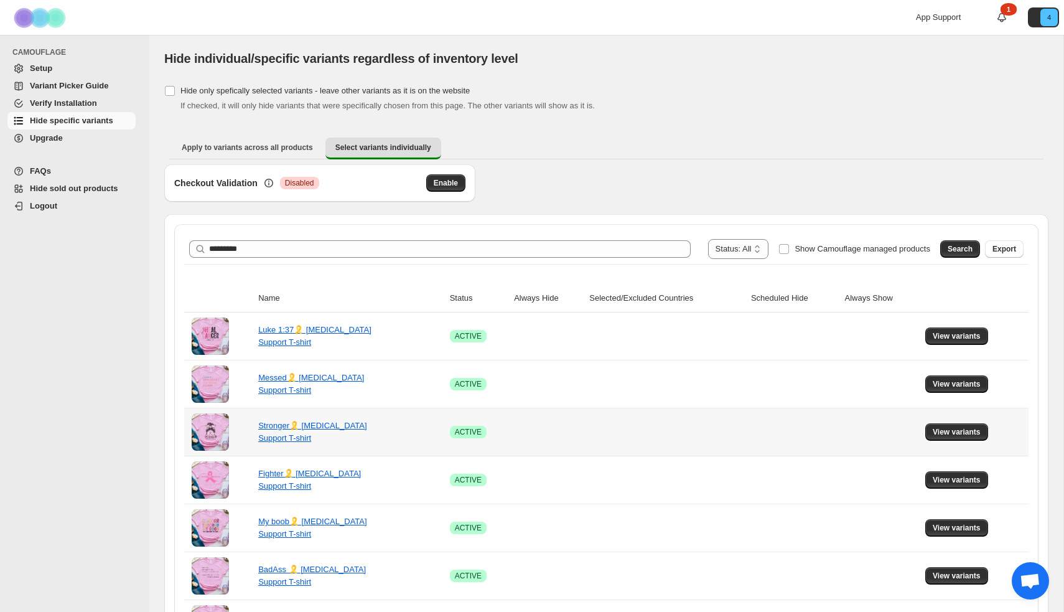
scroll to position [0, 0]
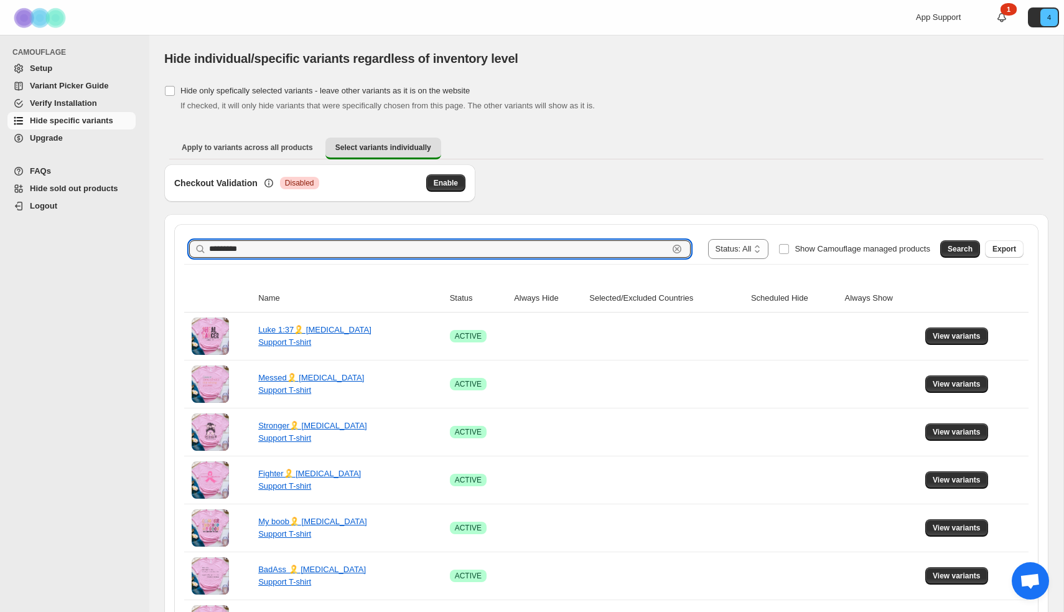
drag, startPoint x: 311, startPoint y: 246, endPoint x: 160, endPoint y: 244, distance: 150.7
type input "*********"
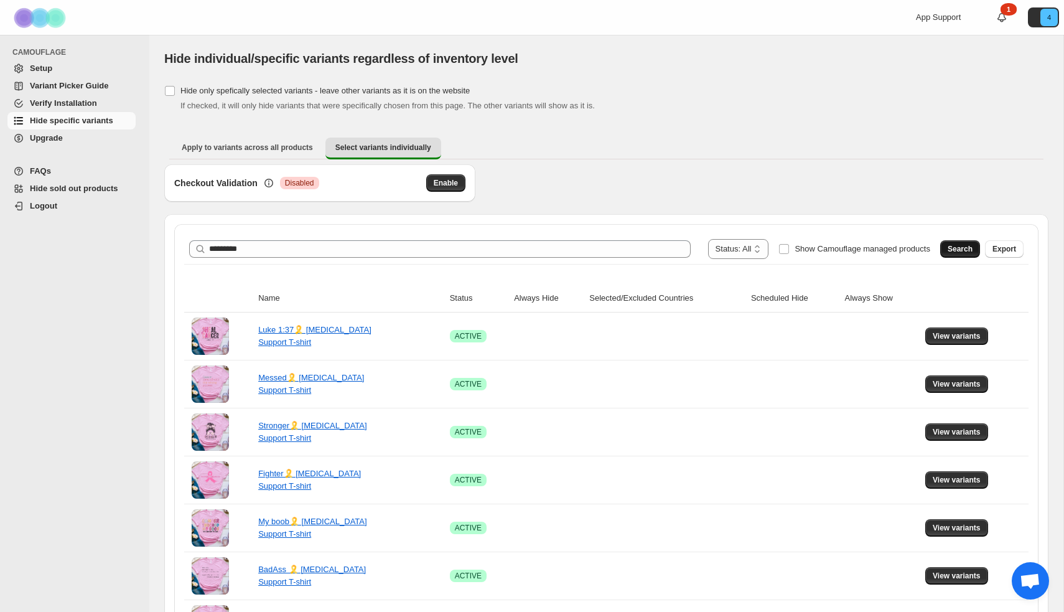
click at [959, 251] on span "Search" at bounding box center [960, 249] width 25 height 10
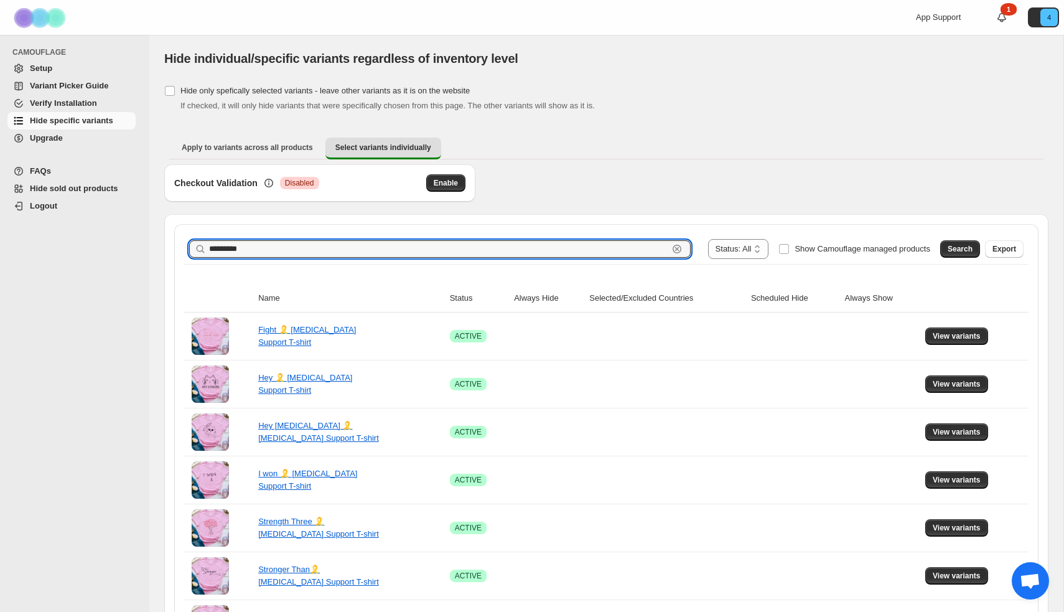
drag, startPoint x: 303, startPoint y: 250, endPoint x: 126, endPoint y: 248, distance: 177.4
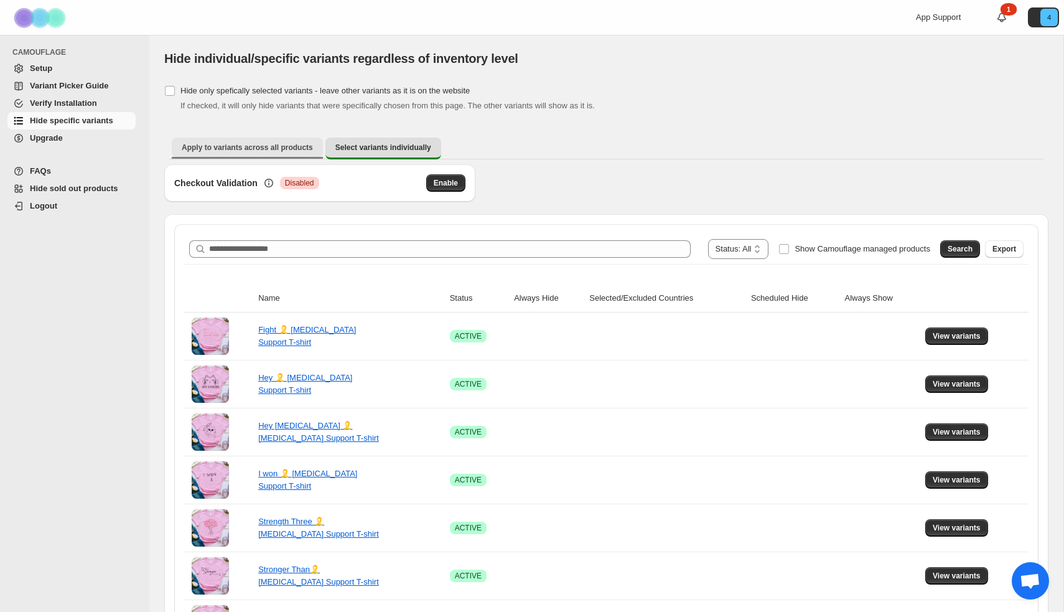
click at [225, 143] on span "Apply to variants across all products" at bounding box center [247, 148] width 131 height 10
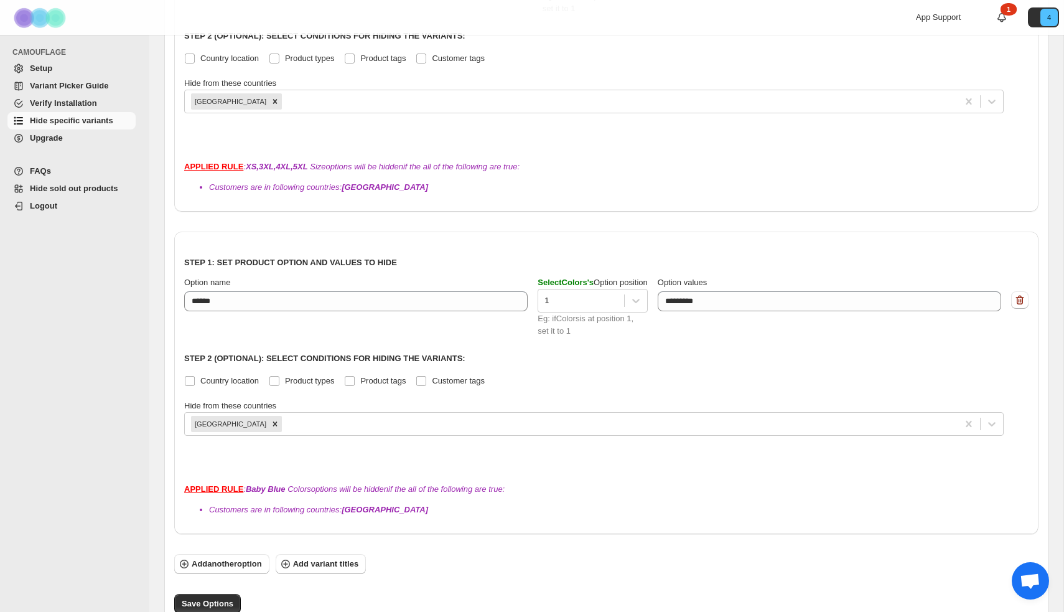
scroll to position [347, 0]
